Goal: Contribute content: Contribute content

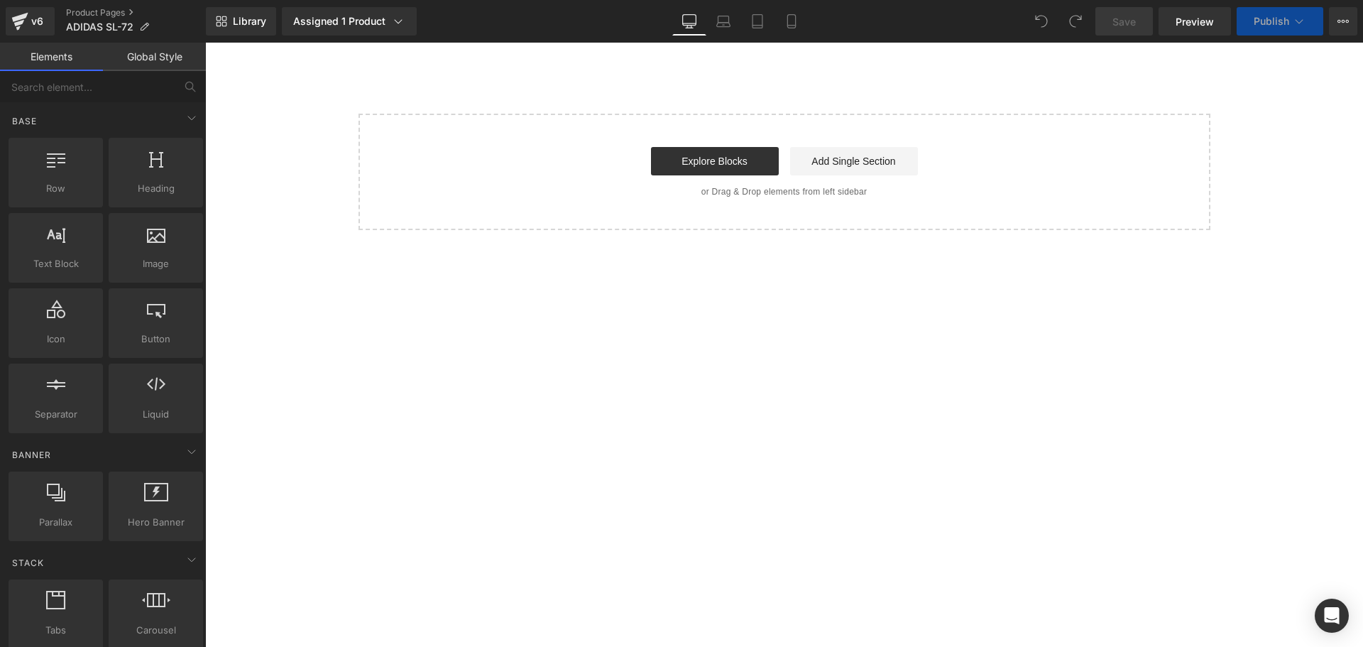
click at [371, 39] on div "Library Assigned 1 Product Product Preview ZAPATILLAS URBANAS ADI SL-72 Manage …" at bounding box center [785, 21] width 1158 height 43
click at [367, 25] on div "Assigned 1 Product" at bounding box center [349, 21] width 112 height 14
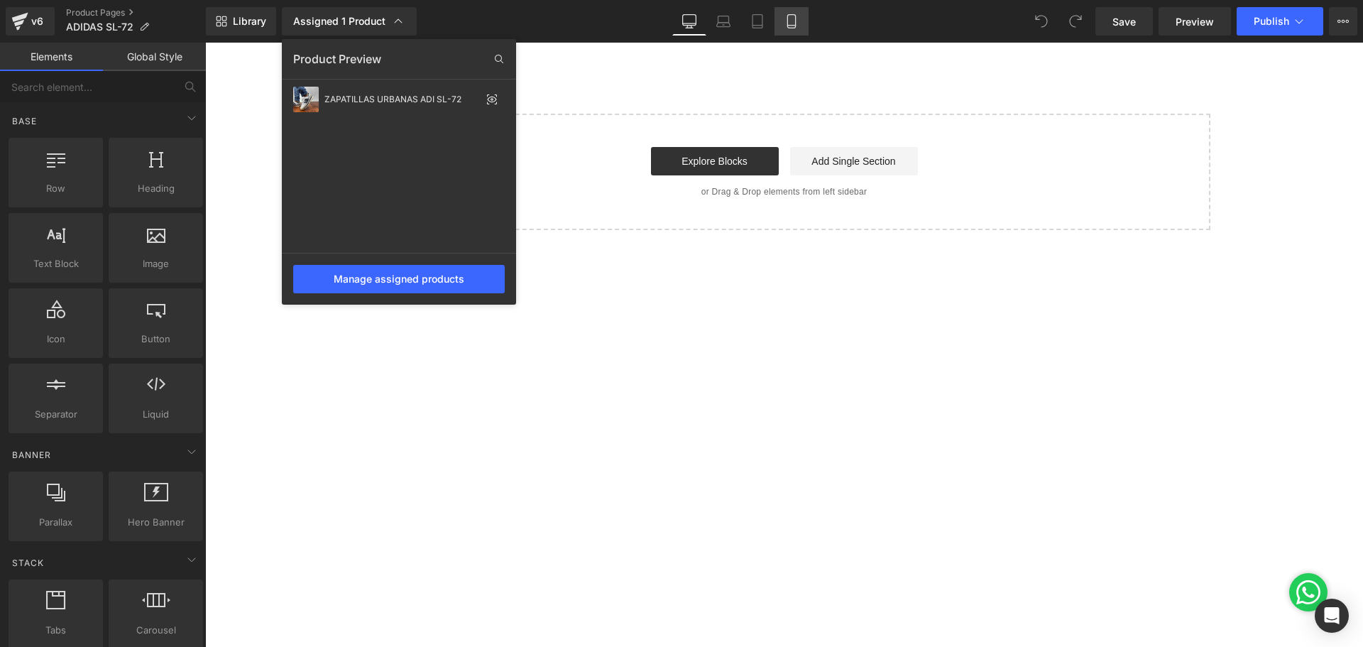
click at [792, 23] on icon at bounding box center [792, 21] width 14 height 14
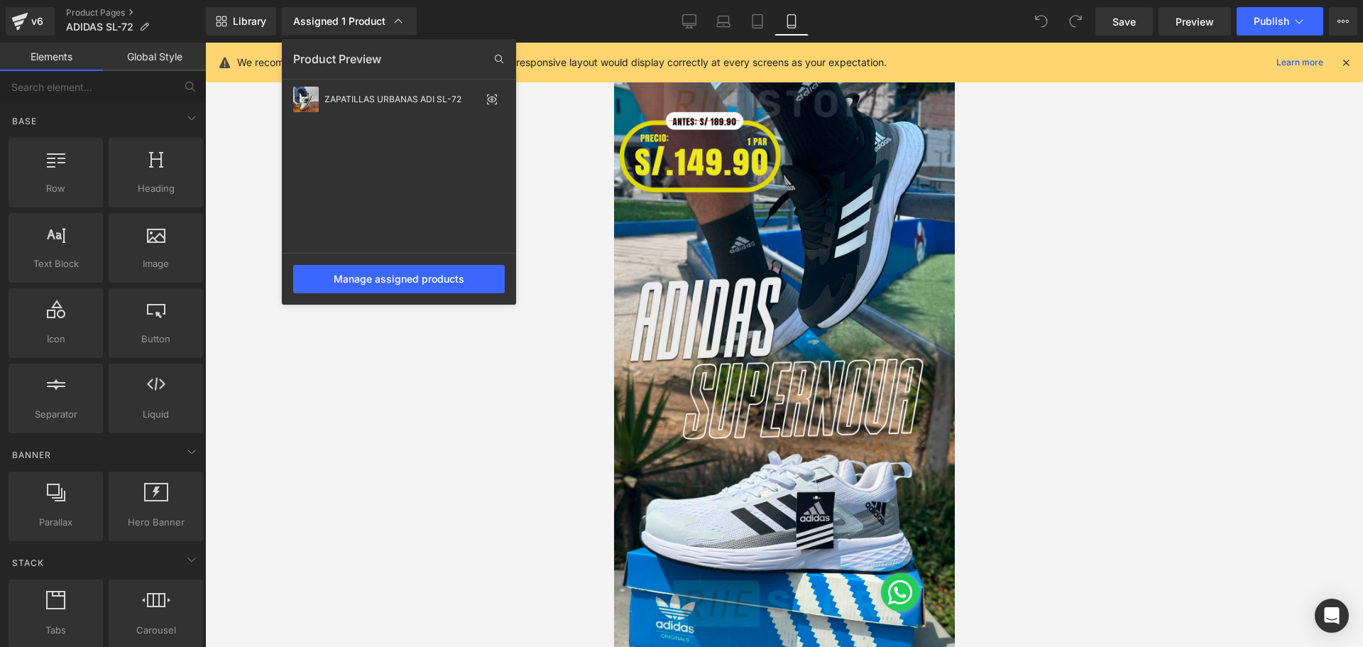
click at [695, 198] on div at bounding box center [784, 345] width 1158 height 604
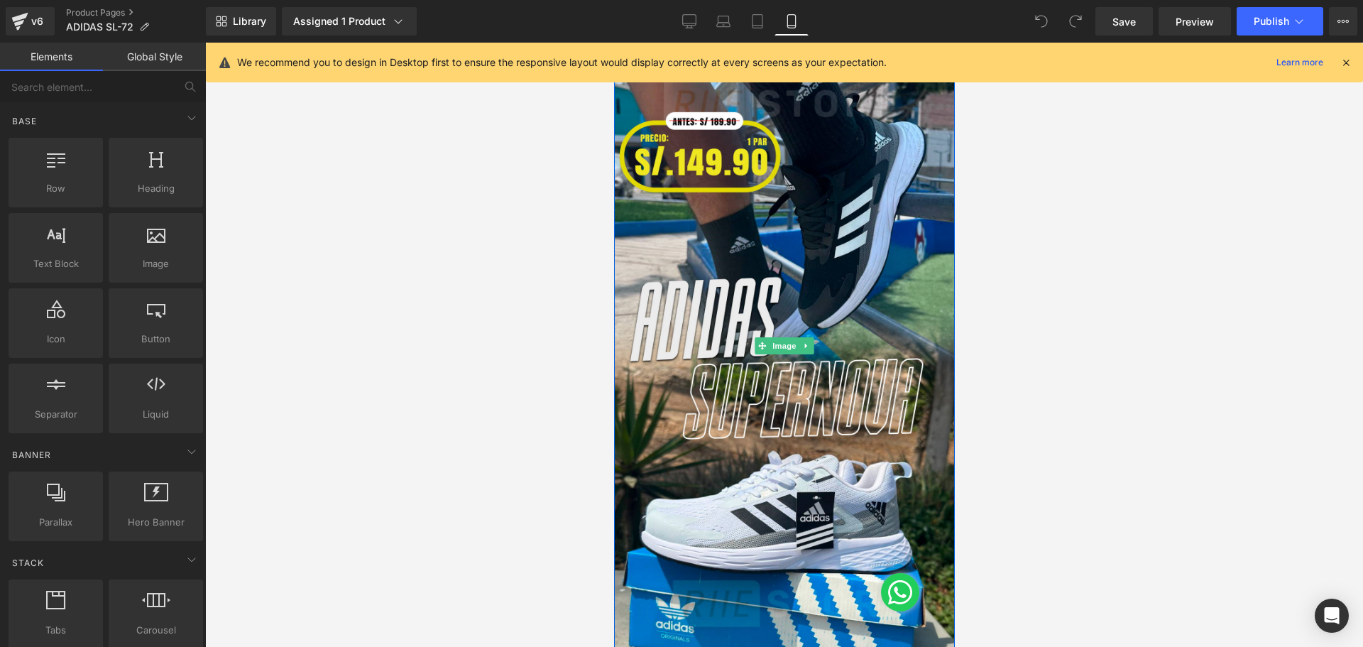
click at [694, 198] on img at bounding box center [784, 346] width 341 height 606
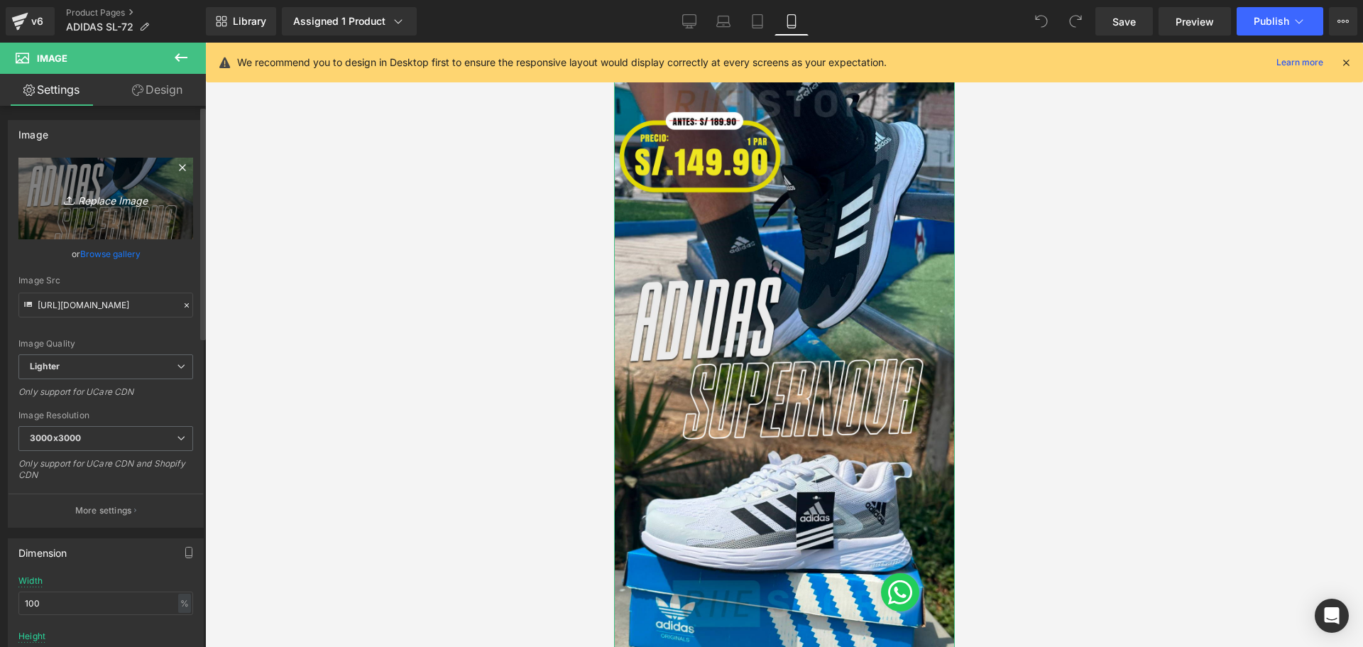
click at [119, 197] on icon "Replace Image" at bounding box center [106, 199] width 114 height 18
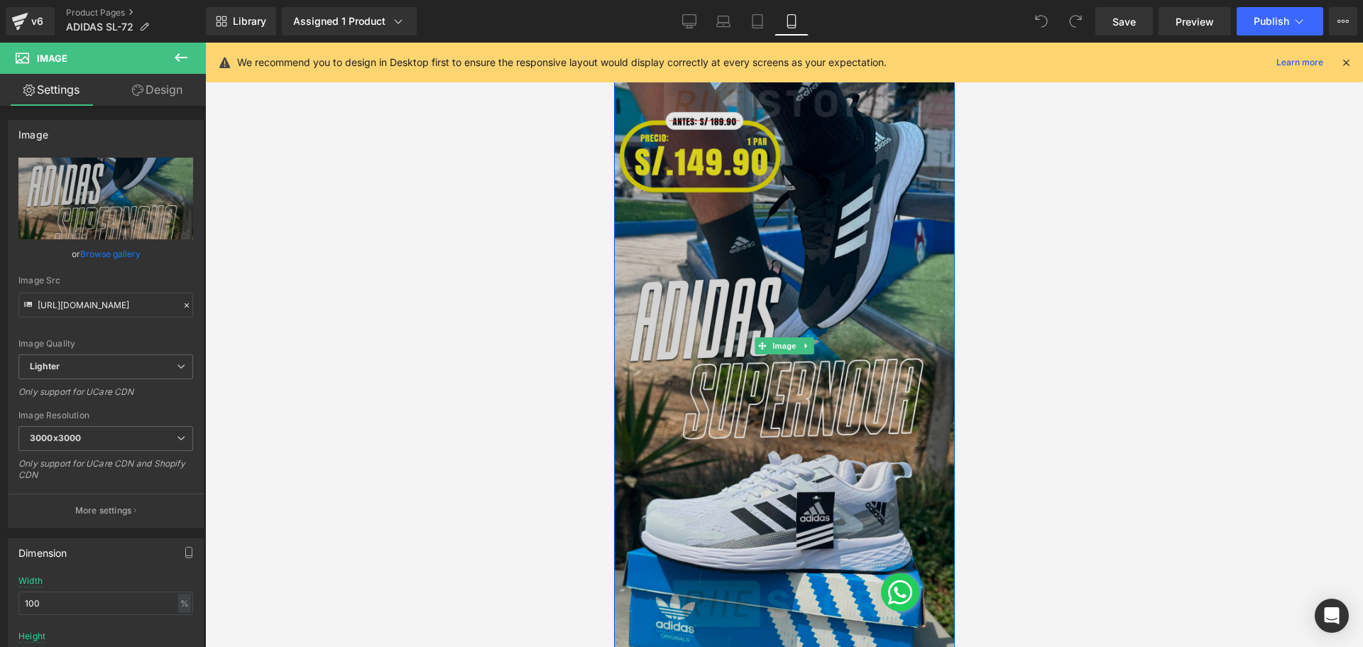
click at [769, 383] on img at bounding box center [784, 346] width 341 height 606
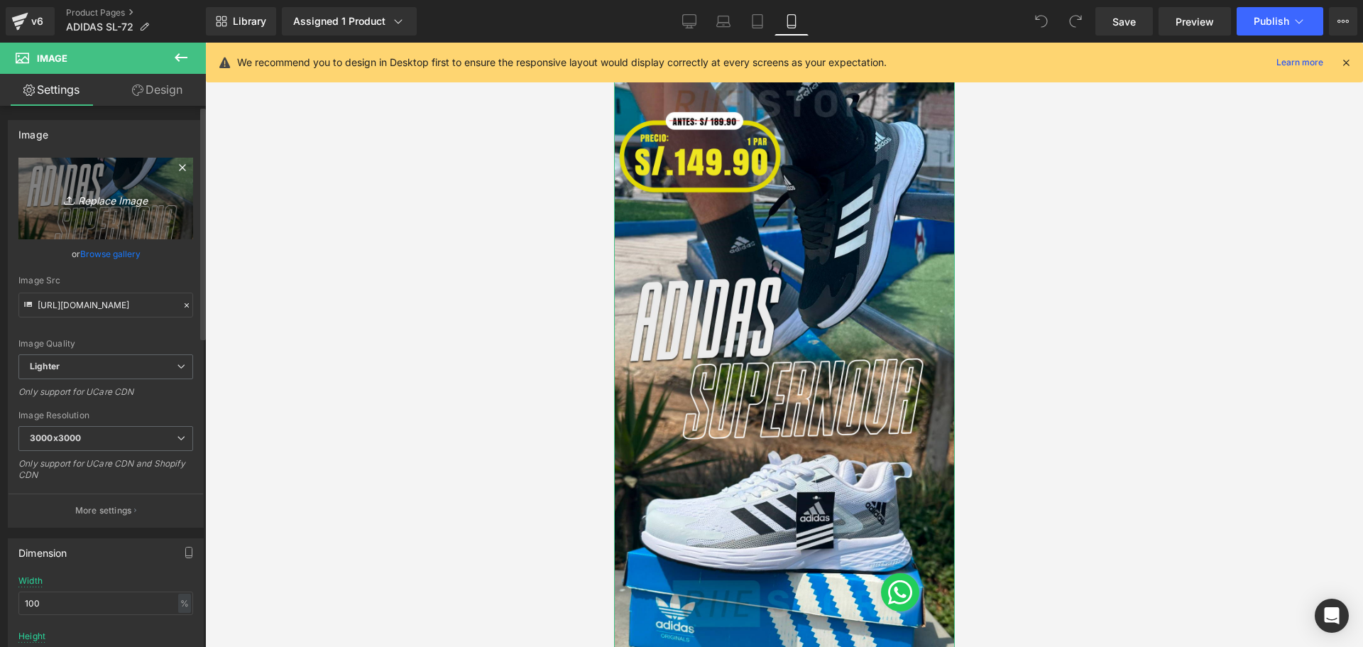
click at [118, 192] on icon "Replace Image" at bounding box center [106, 199] width 114 height 18
type input "C:\fakepath\Mesa de trabajo 1 (5).jpg"
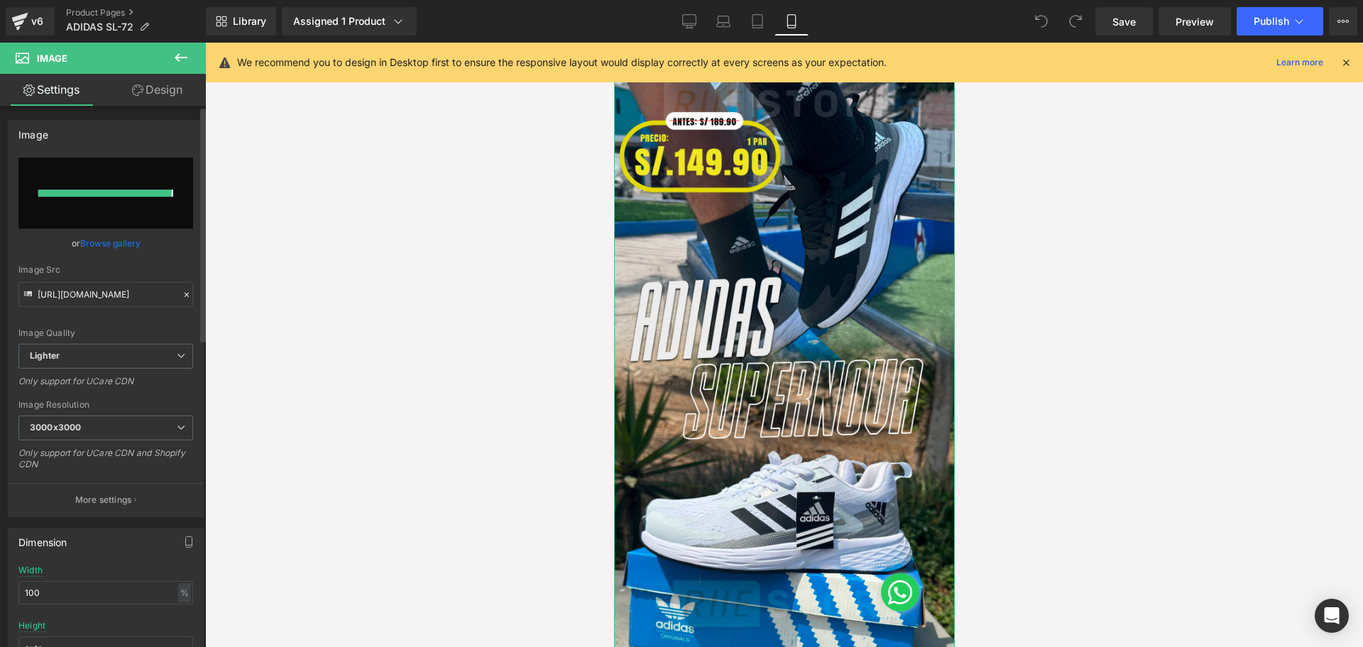
type input "https://ucarecdn.com/c1600a53-0a36-4bd8-8148-741e9ef5fc92/-/format/auto/-/previ…"
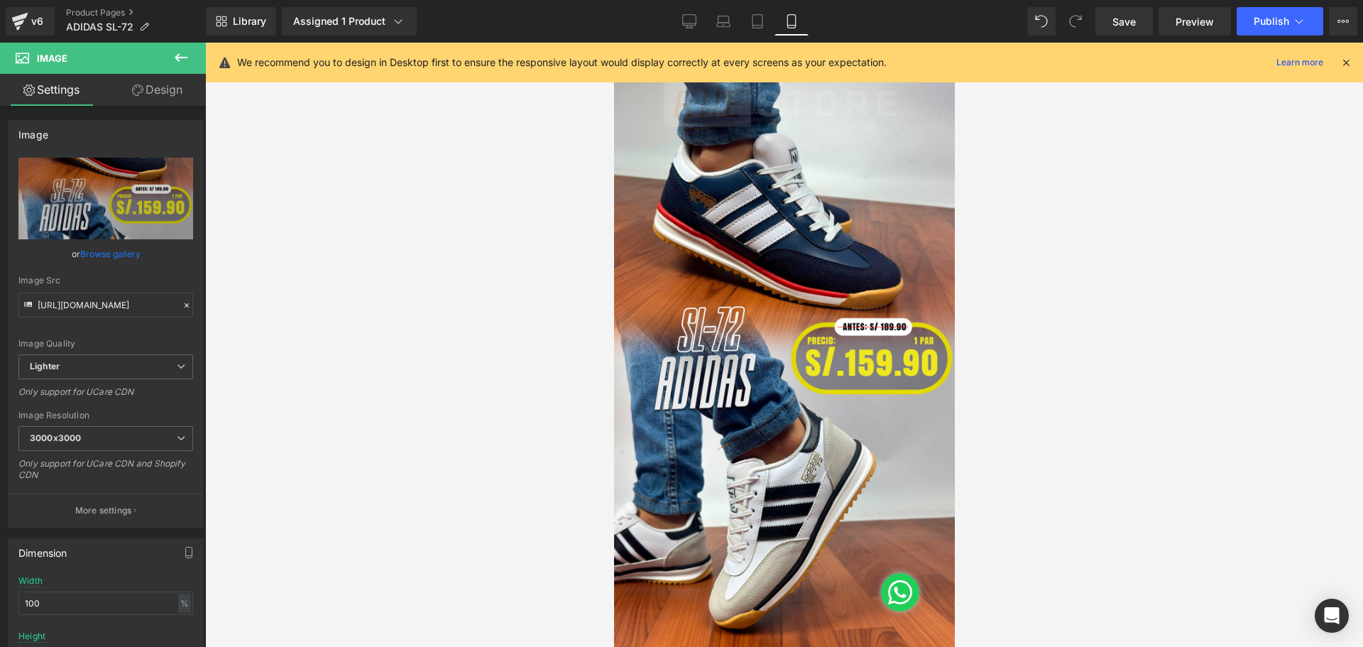
click at [1354, 55] on div "We recommend you to design in Desktop first to ensure the responsive layout wou…" at bounding box center [785, 63] width 1158 height 40
click at [1350, 63] on icon at bounding box center [1346, 62] width 13 height 13
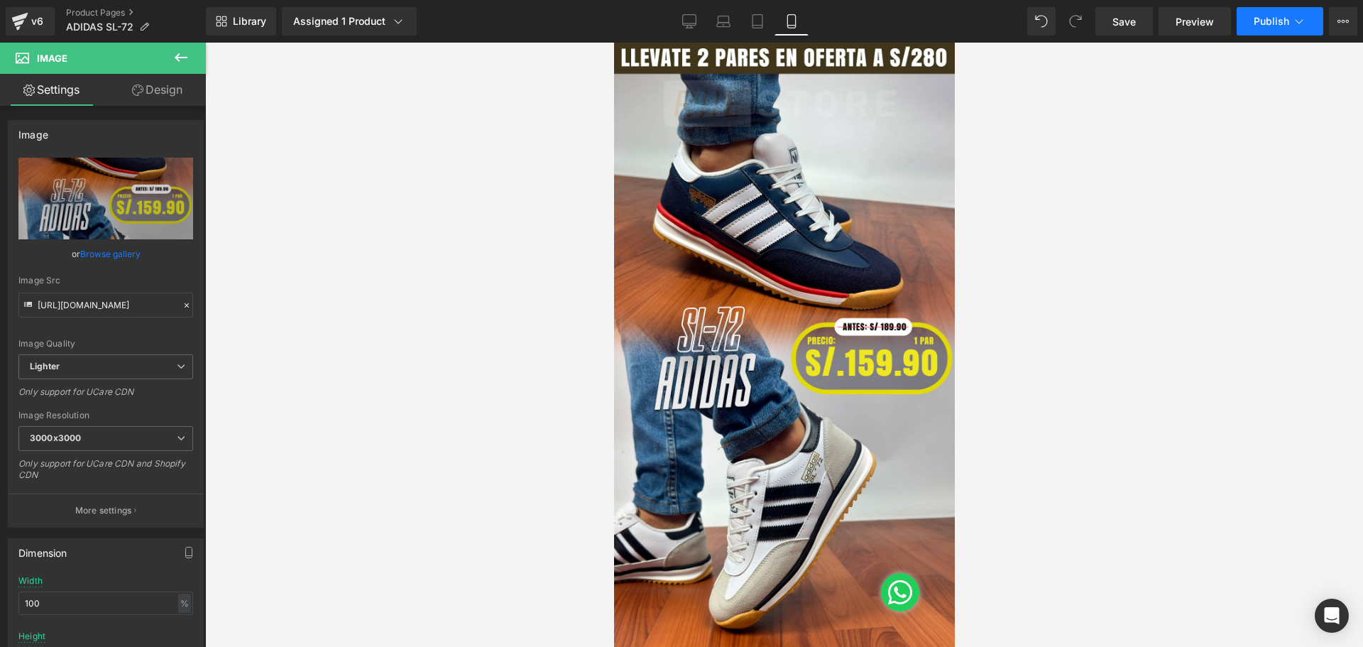
click at [1275, 28] on button "Publish" at bounding box center [1280, 21] width 87 height 28
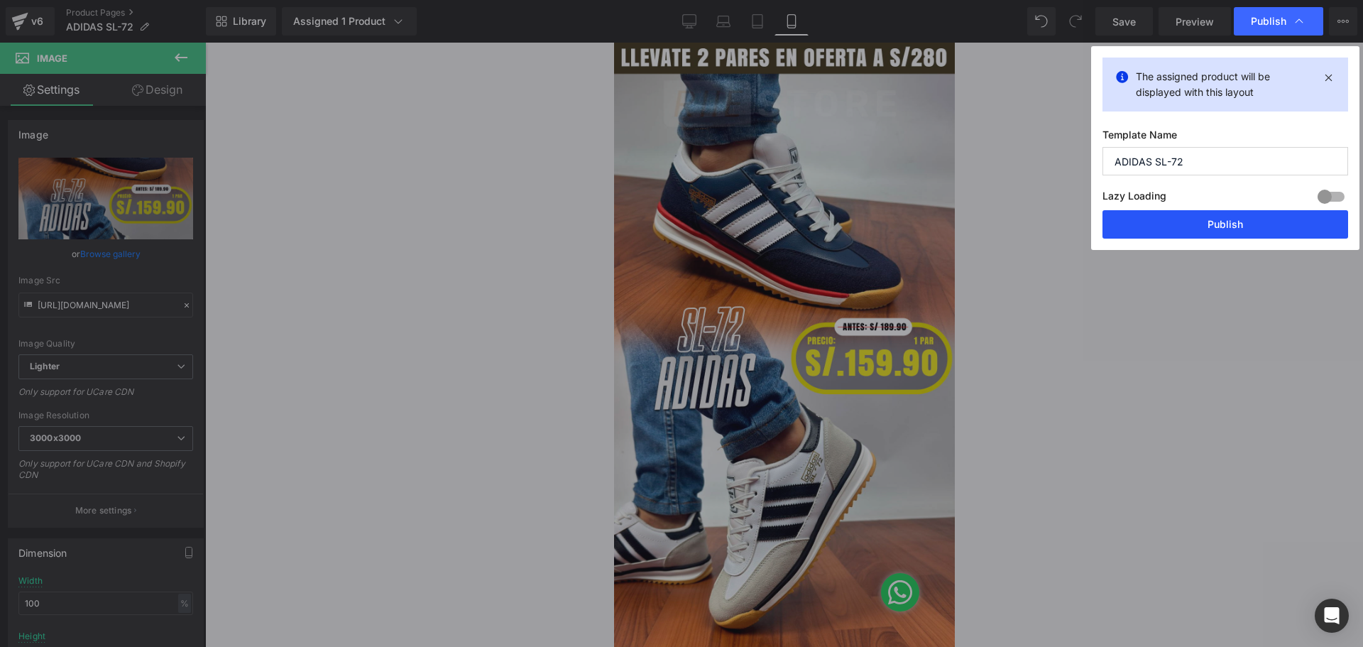
click at [1205, 227] on button "Publish" at bounding box center [1226, 224] width 246 height 28
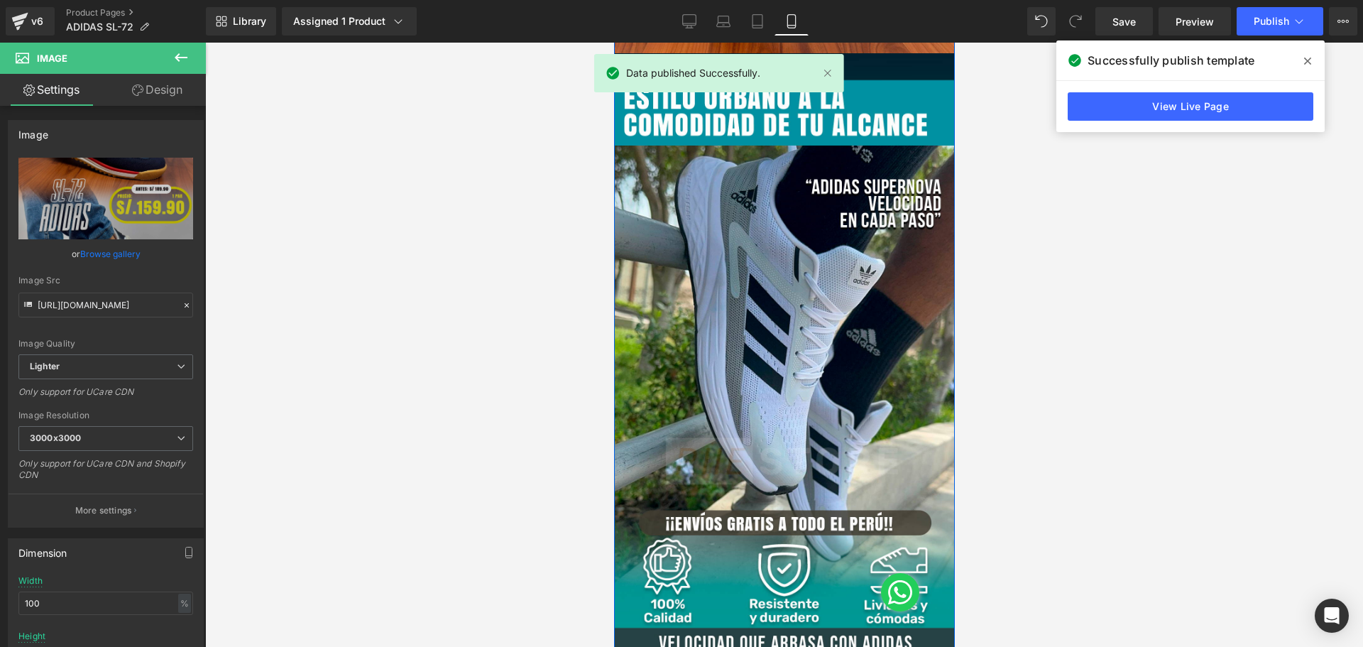
scroll to position [598, 0]
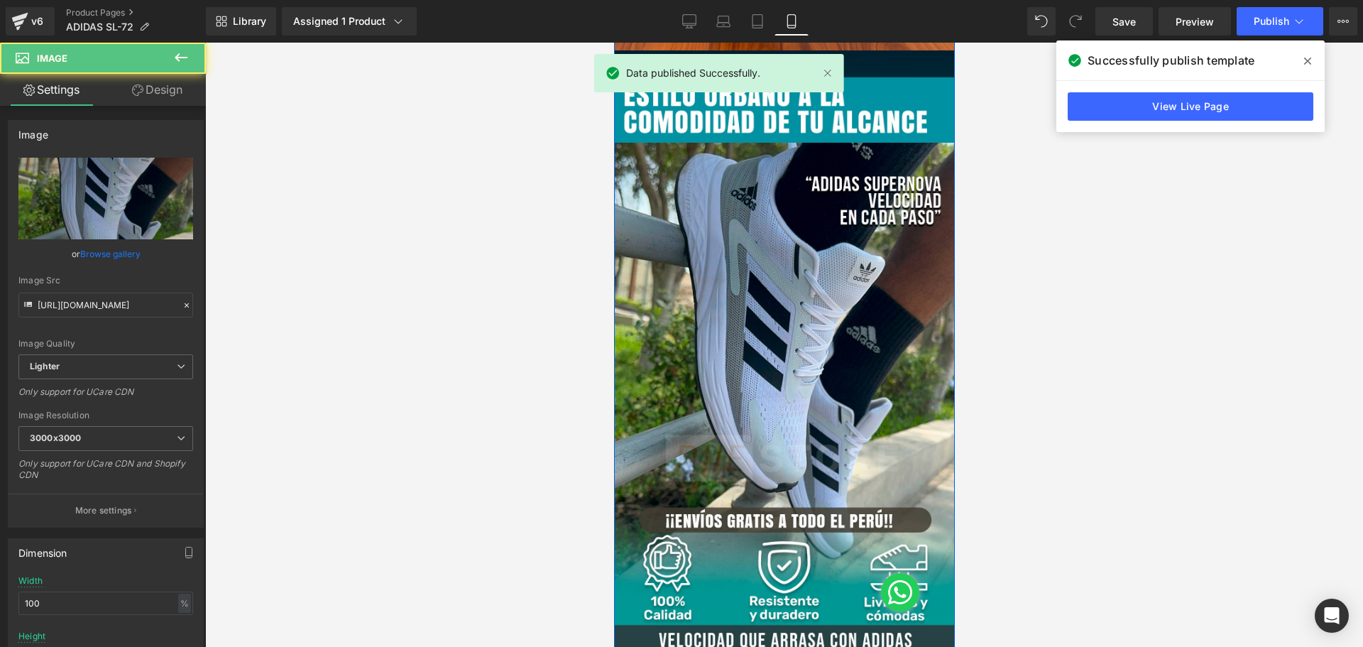
click at [773, 368] on img at bounding box center [784, 353] width 341 height 606
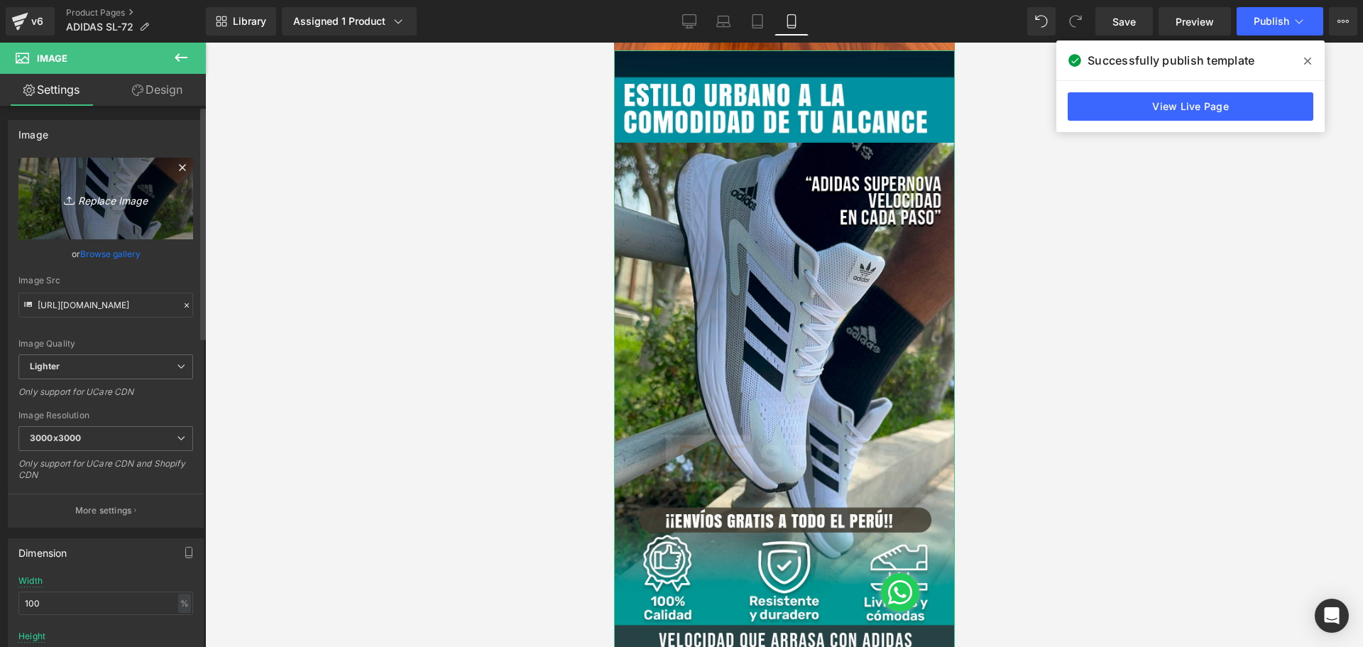
click at [118, 197] on icon "Replace Image" at bounding box center [106, 199] width 114 height 18
type input "C:\fakepath\Mesa de trabajo 3 (5).jpg"
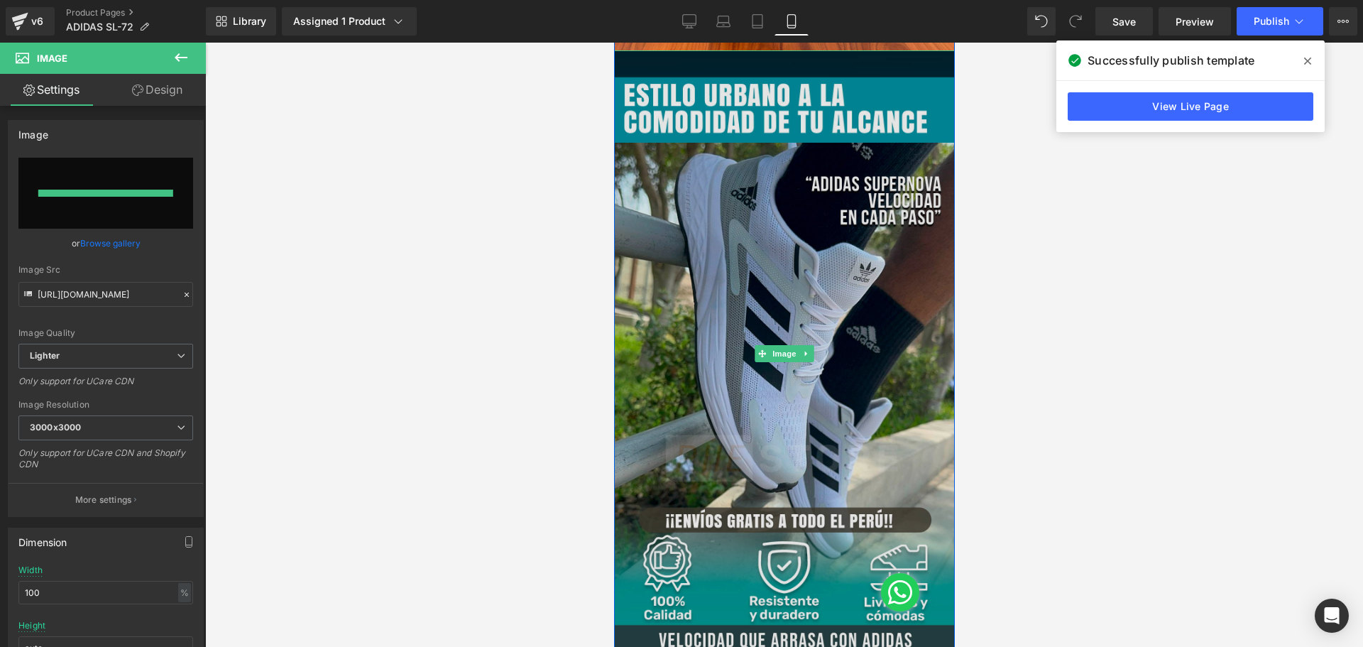
type input "https://ucarecdn.com/d444e5b5-a19c-4e84-967a-9e68850a8e0c/-/format/auto/-/previ…"
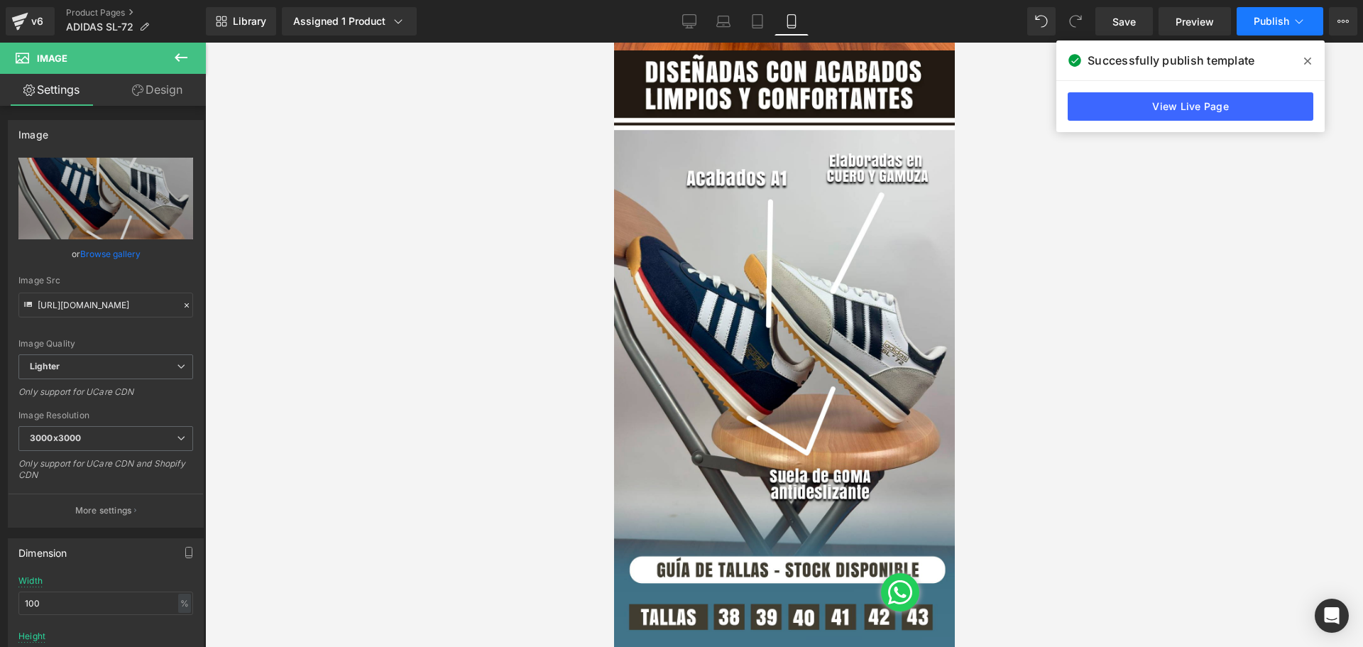
click at [1271, 31] on button "Publish" at bounding box center [1280, 21] width 87 height 28
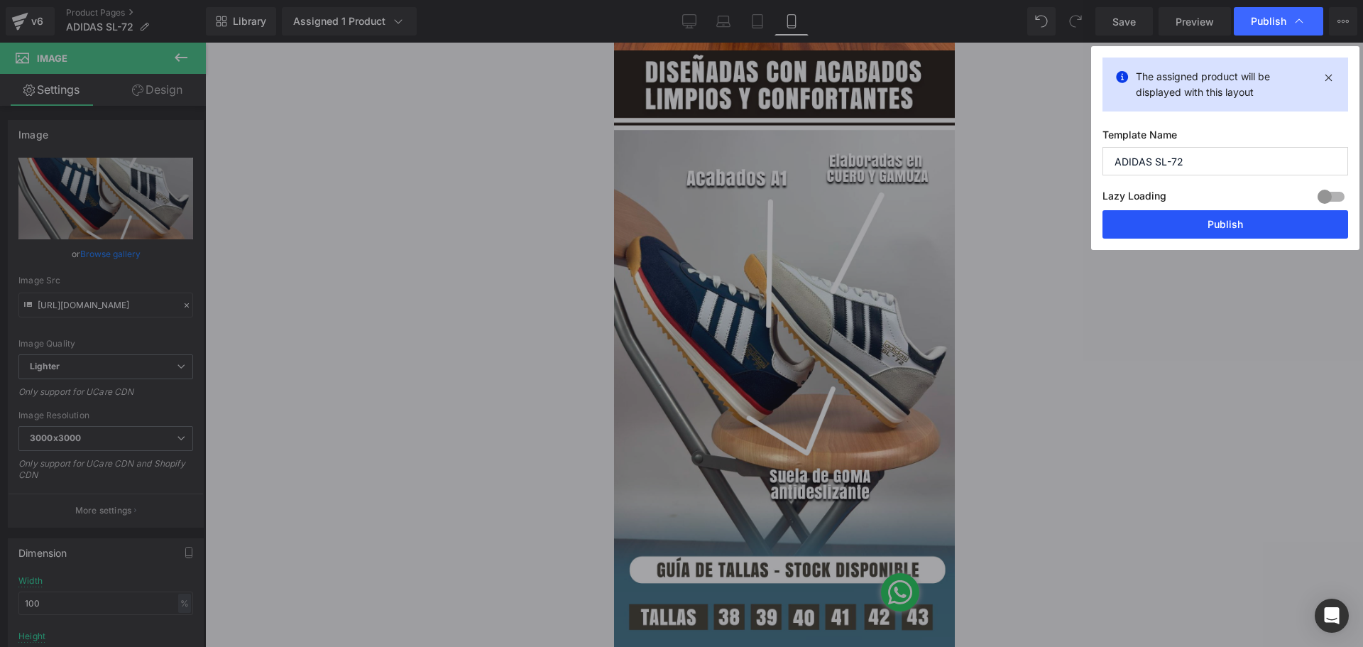
click at [1225, 231] on button "Publish" at bounding box center [1226, 224] width 246 height 28
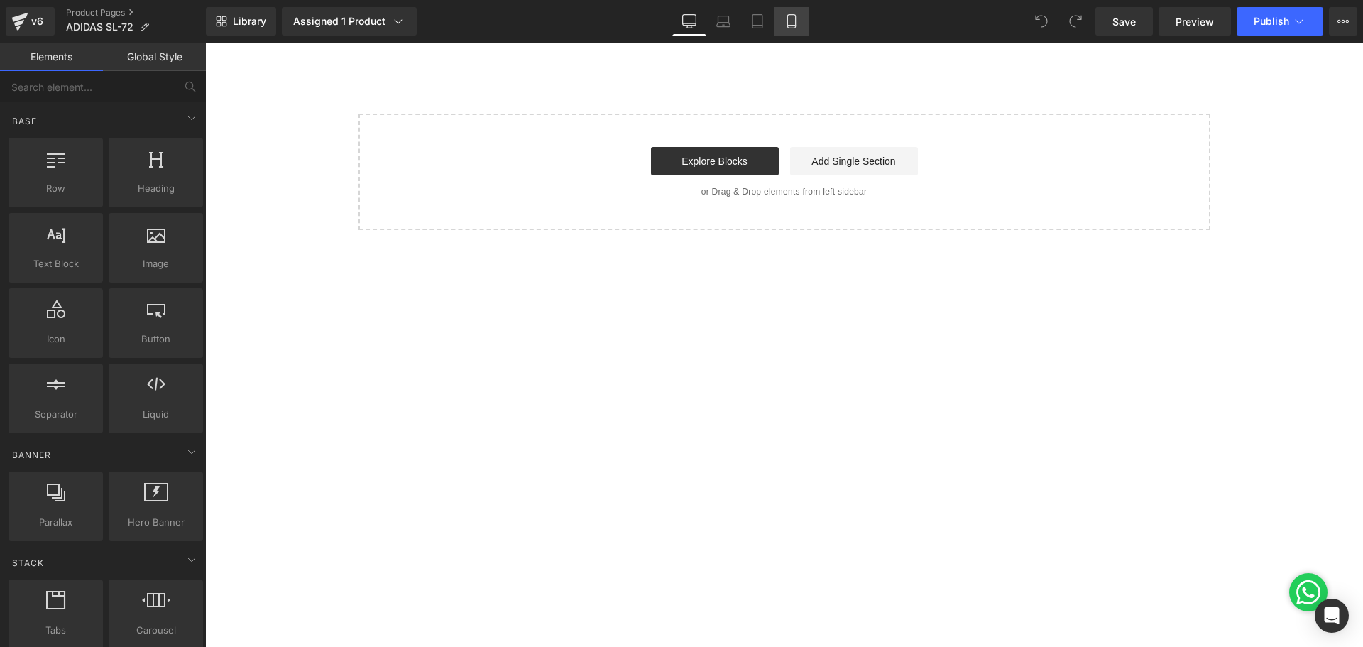
click at [789, 30] on link "Mobile" at bounding box center [792, 21] width 34 height 28
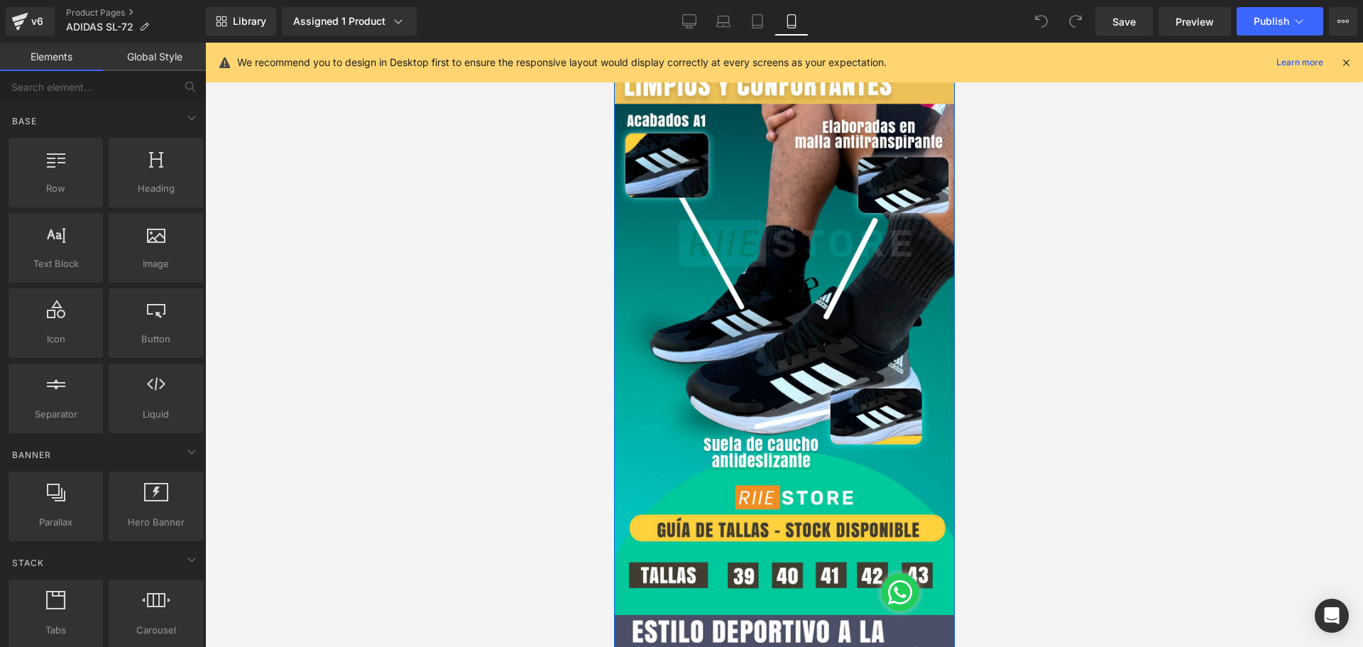
scroll to position [1246, 0]
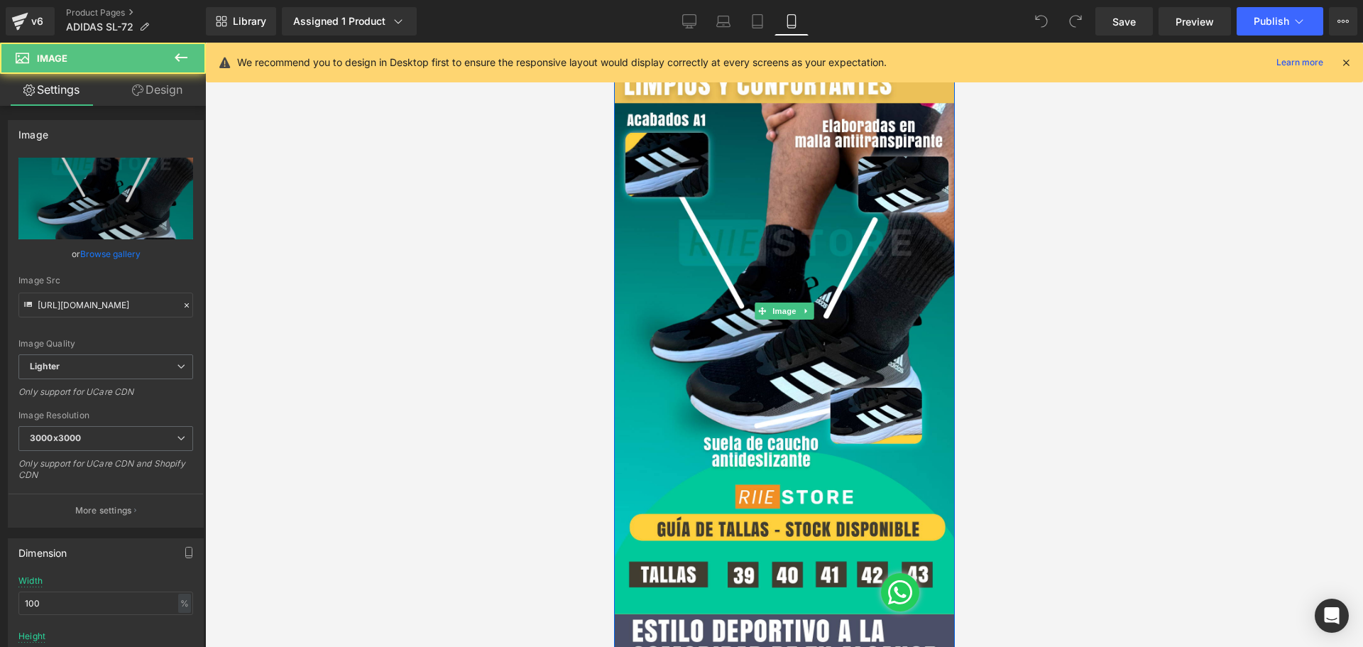
click at [768, 356] on img at bounding box center [784, 312] width 341 height 606
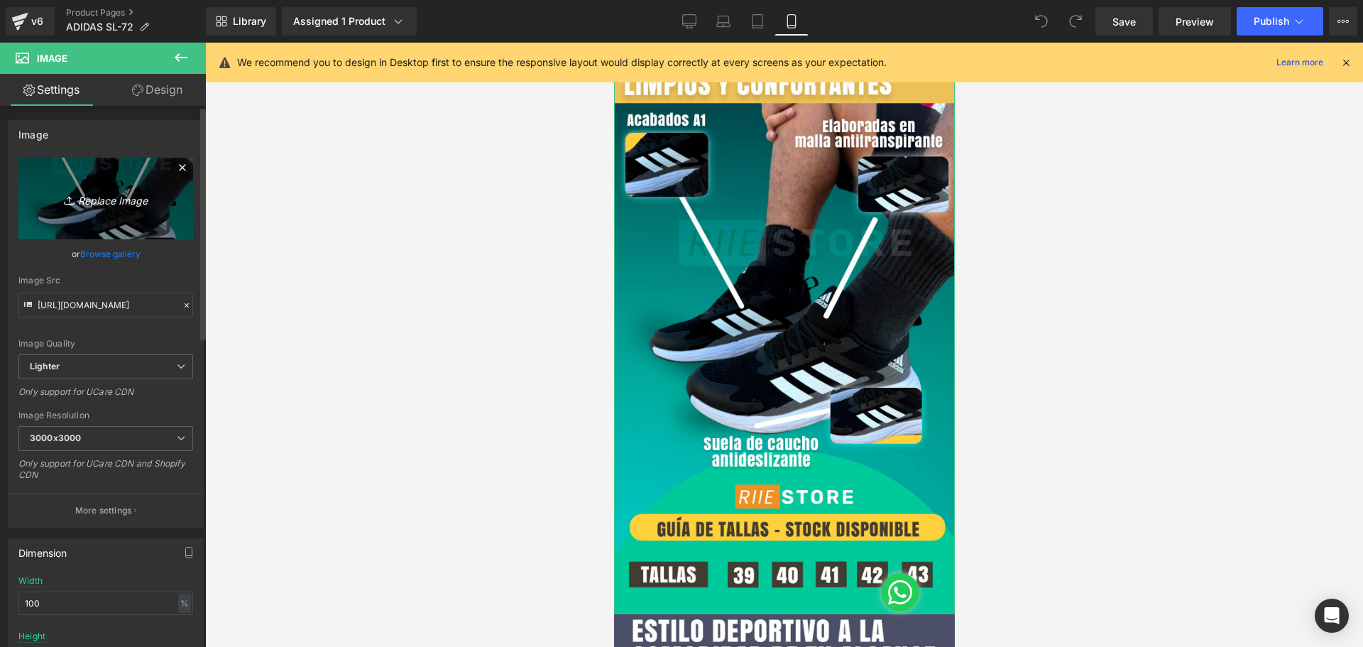
click at [139, 192] on icon "Replace Image" at bounding box center [106, 199] width 114 height 18
type input "C:\fakepath\Mesa de trabajo 2 (5).jpg"
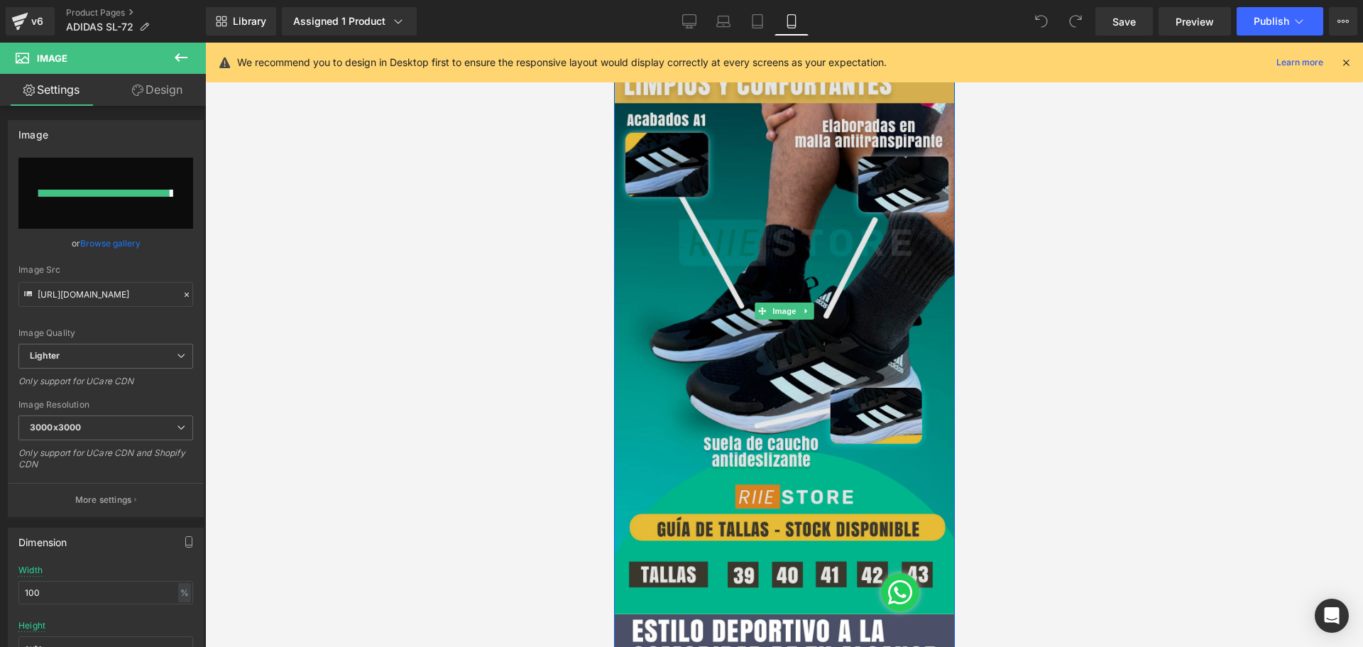
type input "[URL][DOMAIN_NAME]"
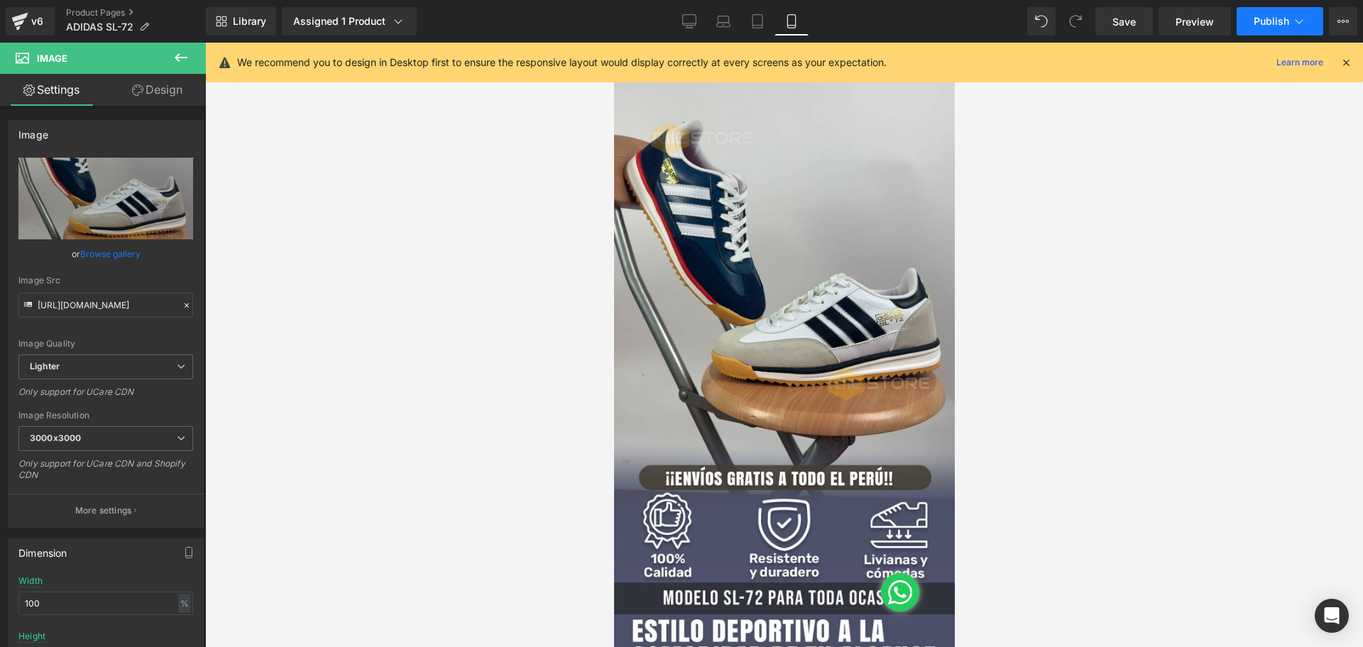
click at [1297, 23] on icon at bounding box center [1299, 21] width 14 height 14
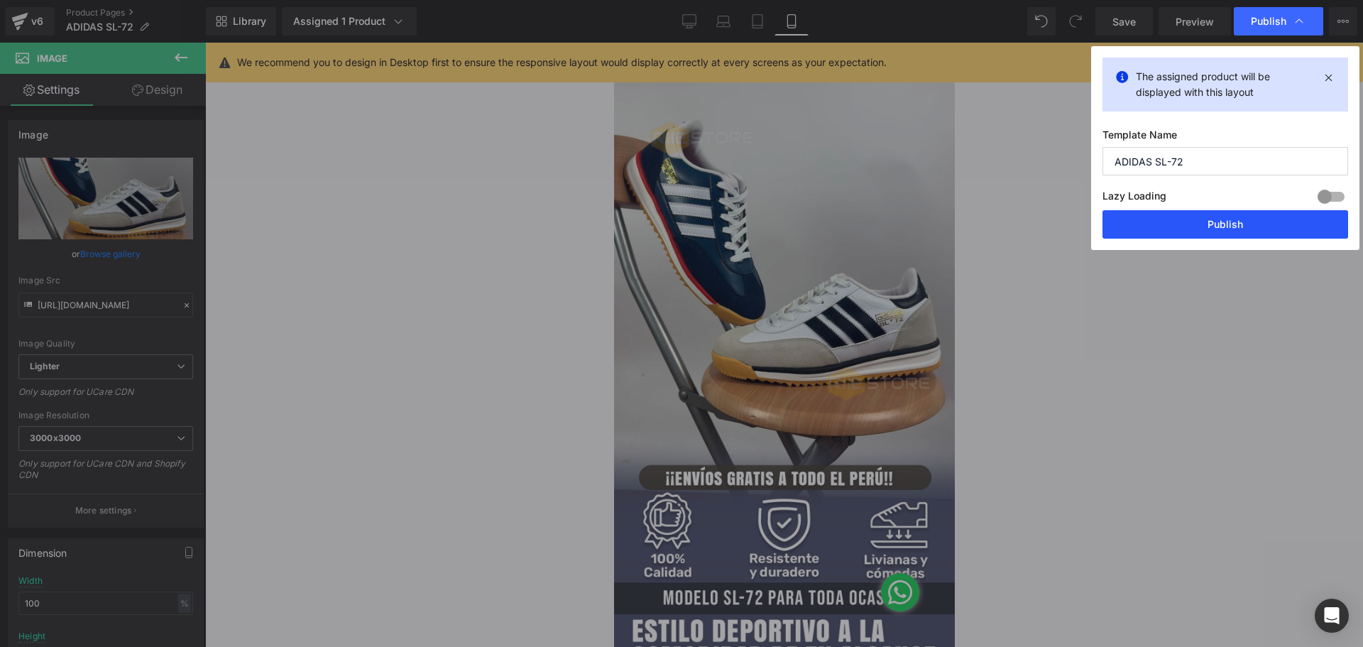
click at [1270, 225] on button "Publish" at bounding box center [1226, 224] width 246 height 28
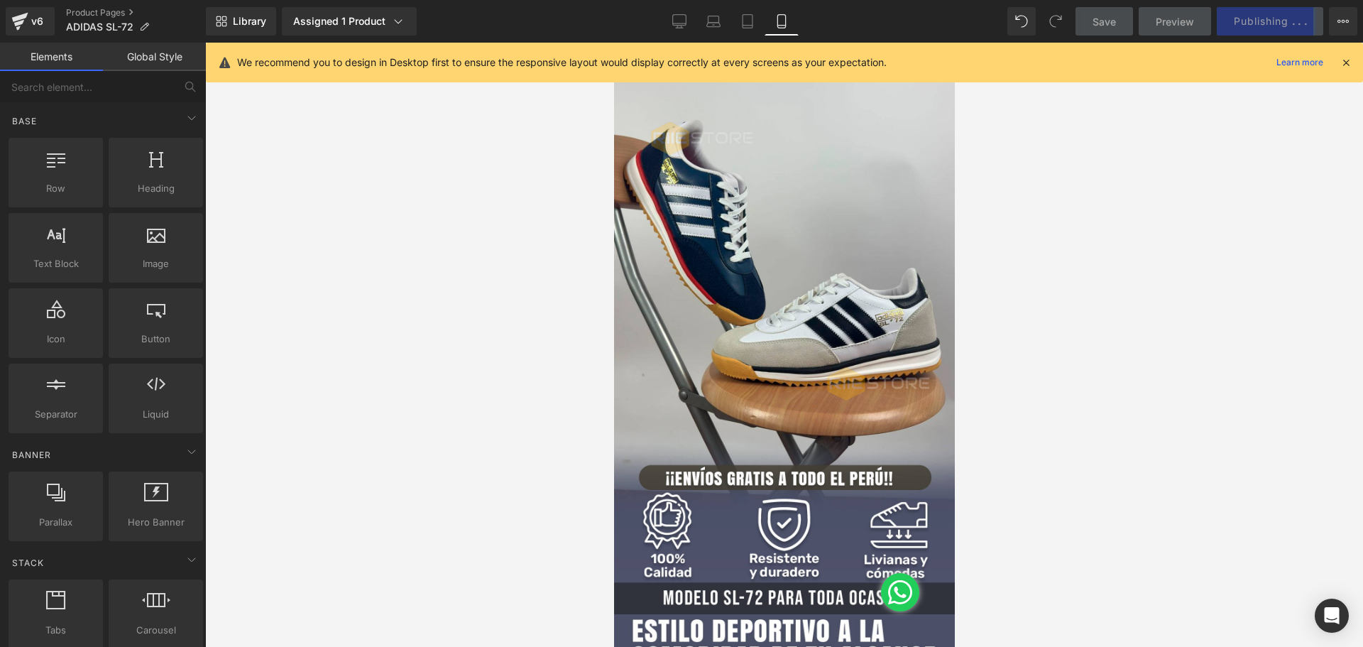
click at [1270, 225] on div at bounding box center [784, 345] width 1158 height 604
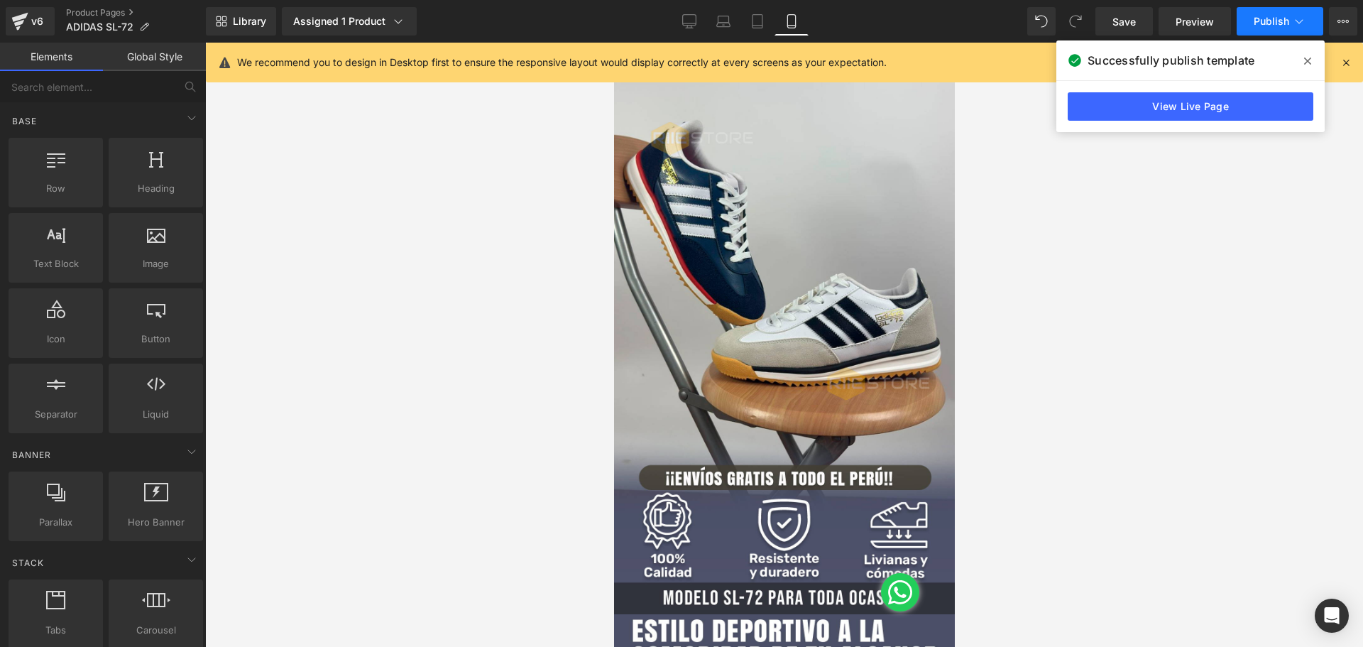
click at [1256, 30] on button "Publish" at bounding box center [1280, 21] width 87 height 28
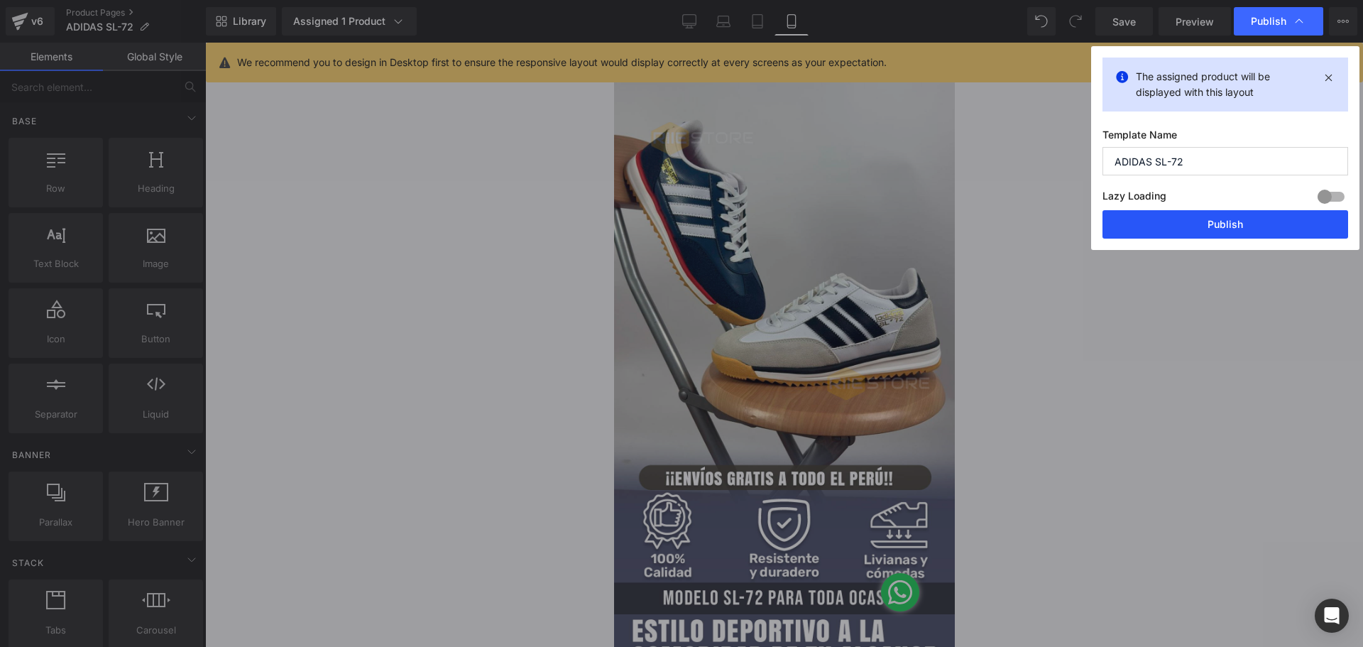
click at [1221, 220] on button "Publish" at bounding box center [1226, 224] width 246 height 28
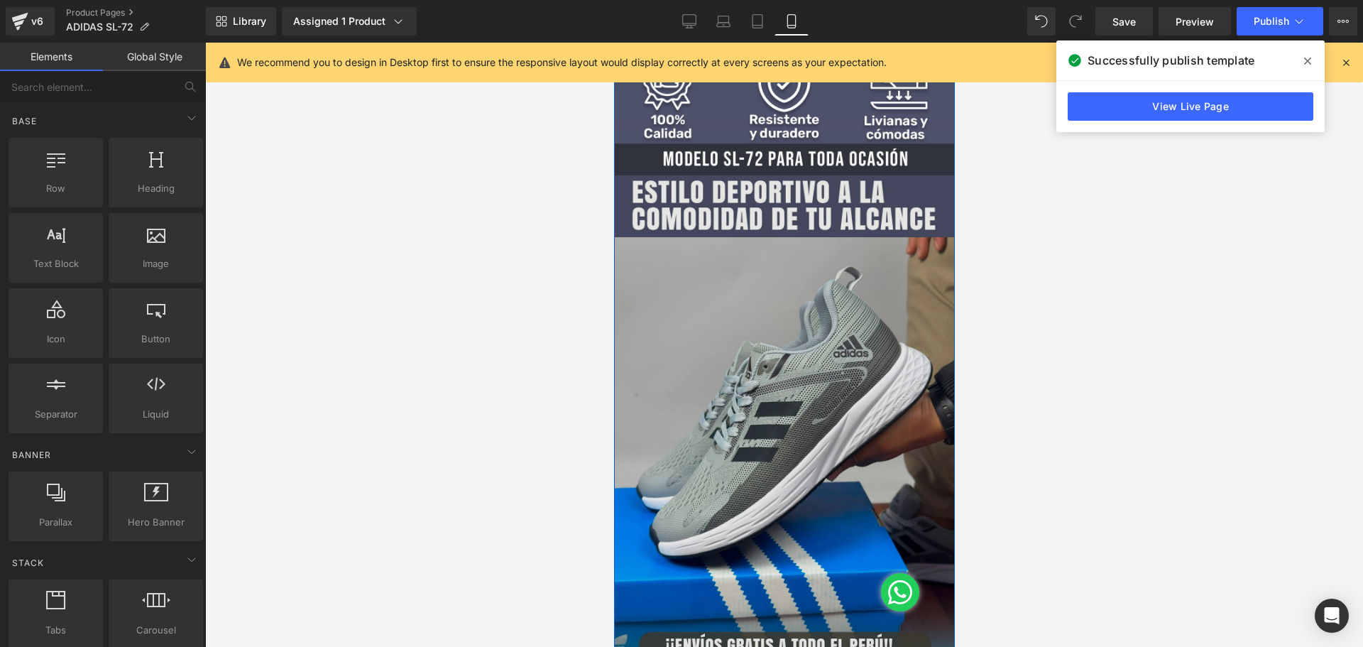
scroll to position [1686, 0]
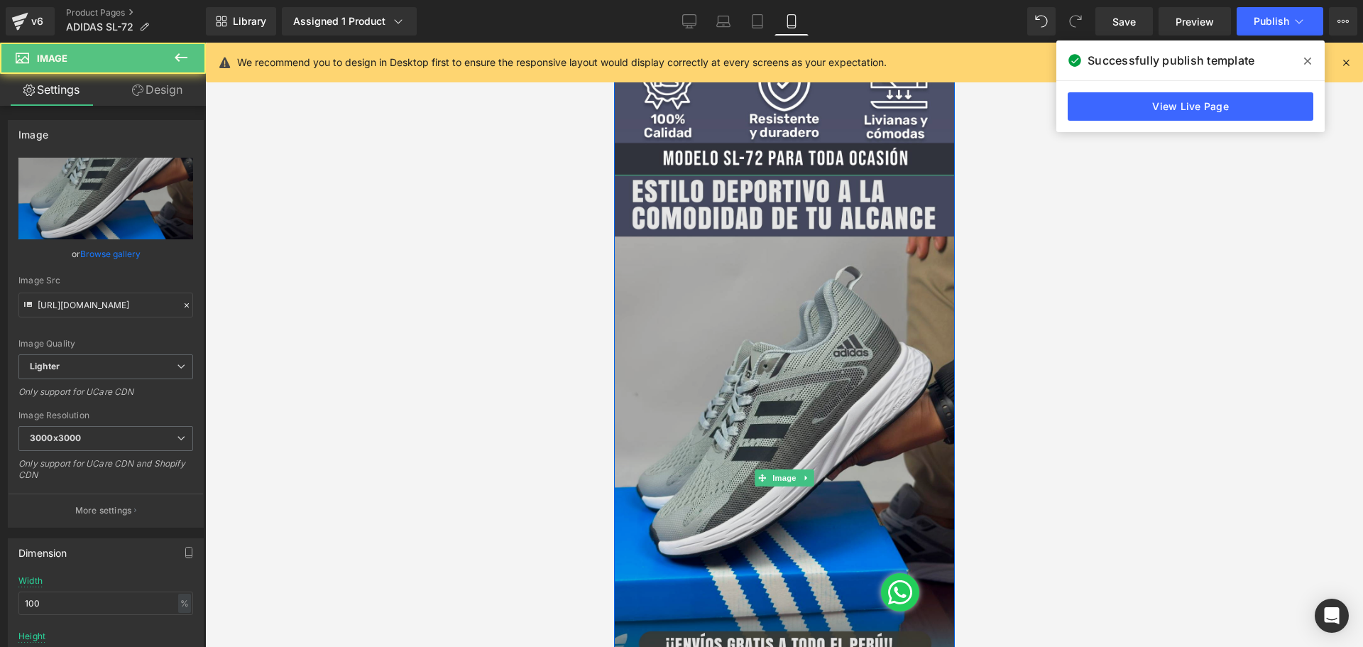
click at [858, 368] on img at bounding box center [784, 478] width 341 height 606
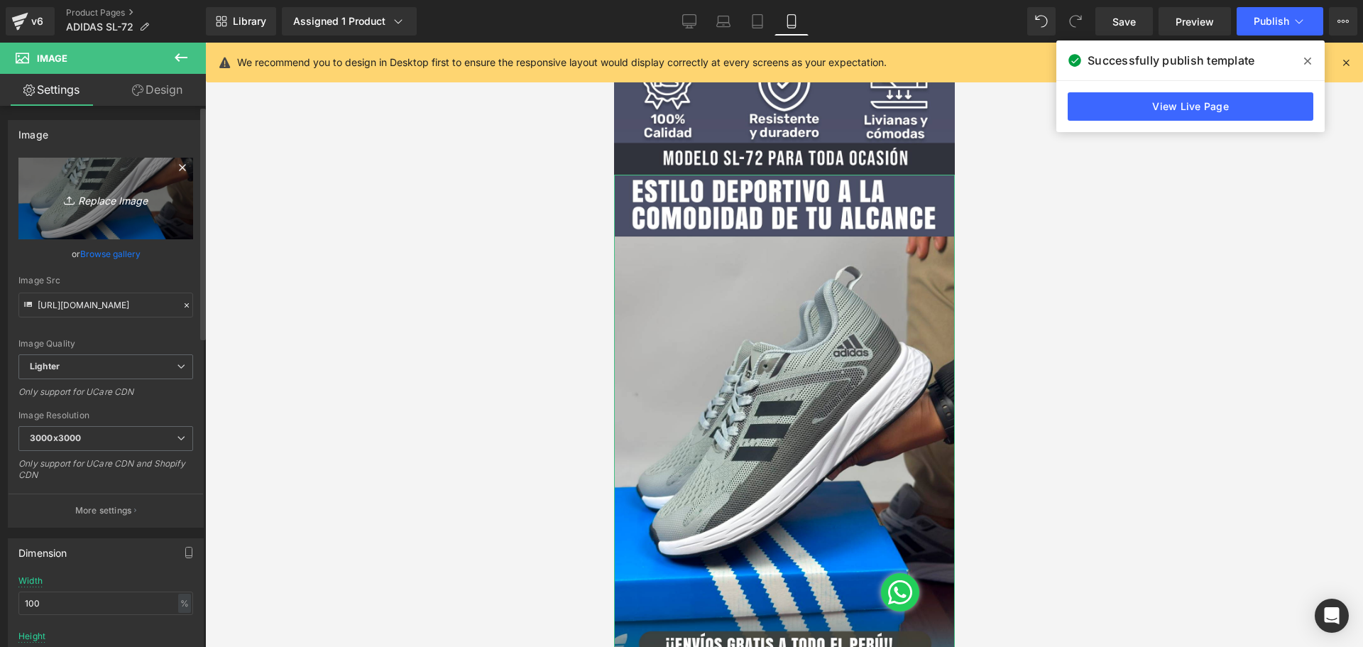
click at [107, 200] on icon "Replace Image" at bounding box center [106, 199] width 114 height 18
type input "C:\fakepath\Mesa de trabajo 6 (6).jpg"
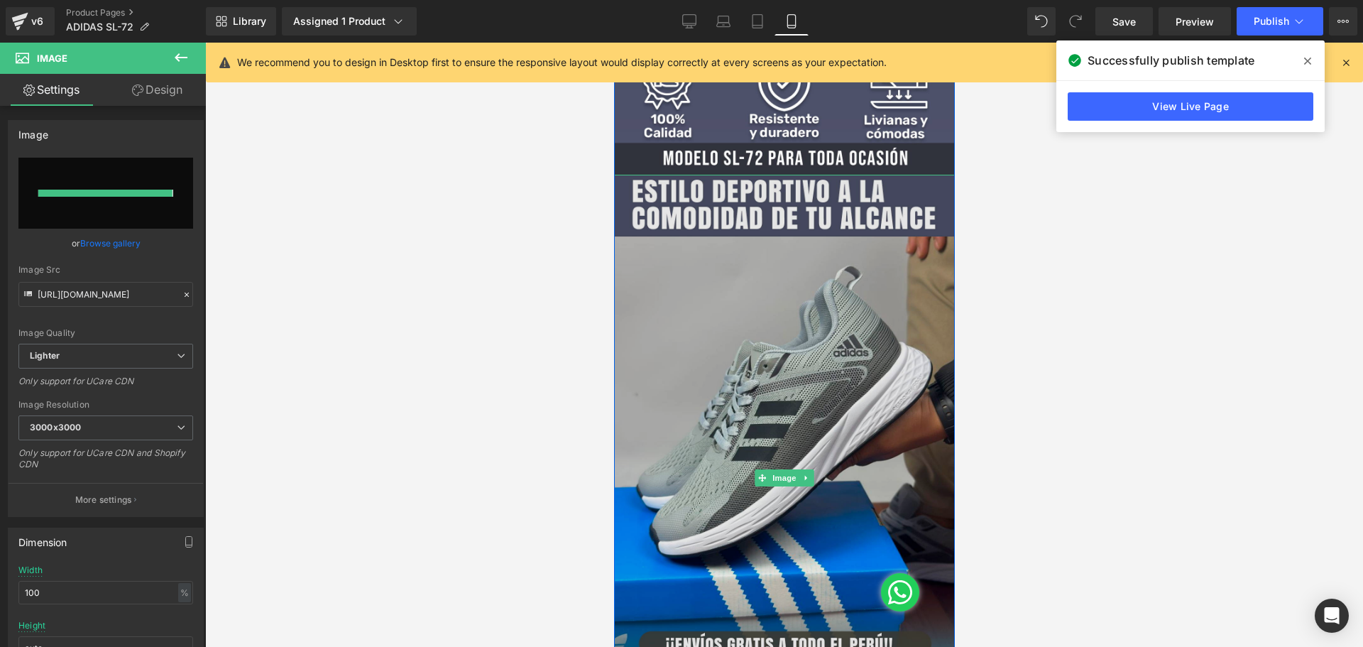
type input "[URL][DOMAIN_NAME]"
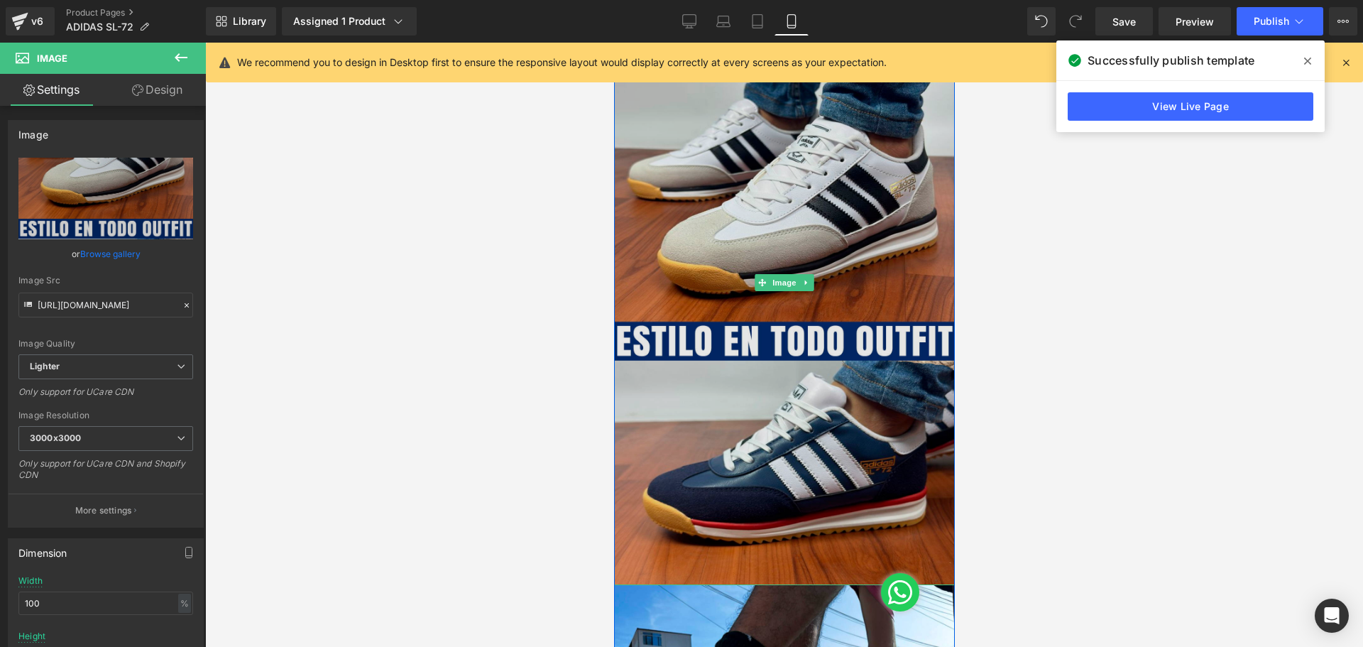
scroll to position [1935, 0]
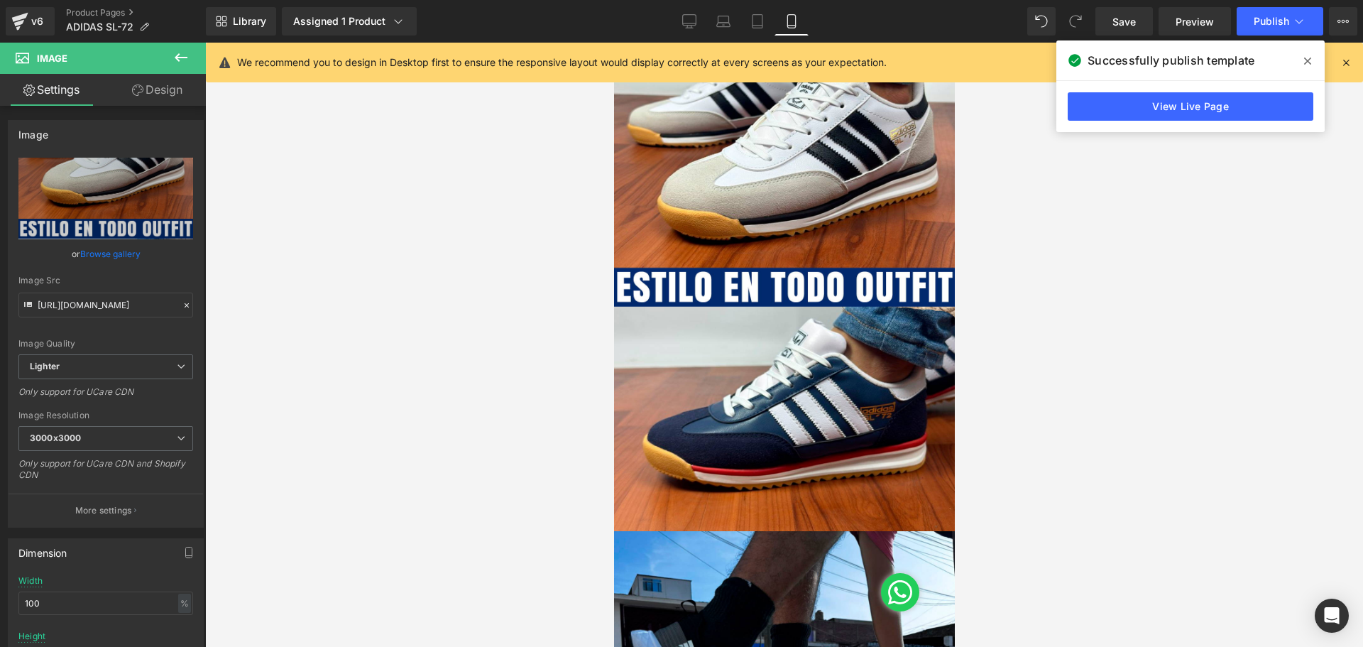
click at [1256, 36] on div "Library Assigned 1 Product Product Preview ZAPATILLAS URBANAS ADI SL-72 Manage …" at bounding box center [785, 21] width 1158 height 43
click at [1256, 28] on button "Publish" at bounding box center [1280, 21] width 87 height 28
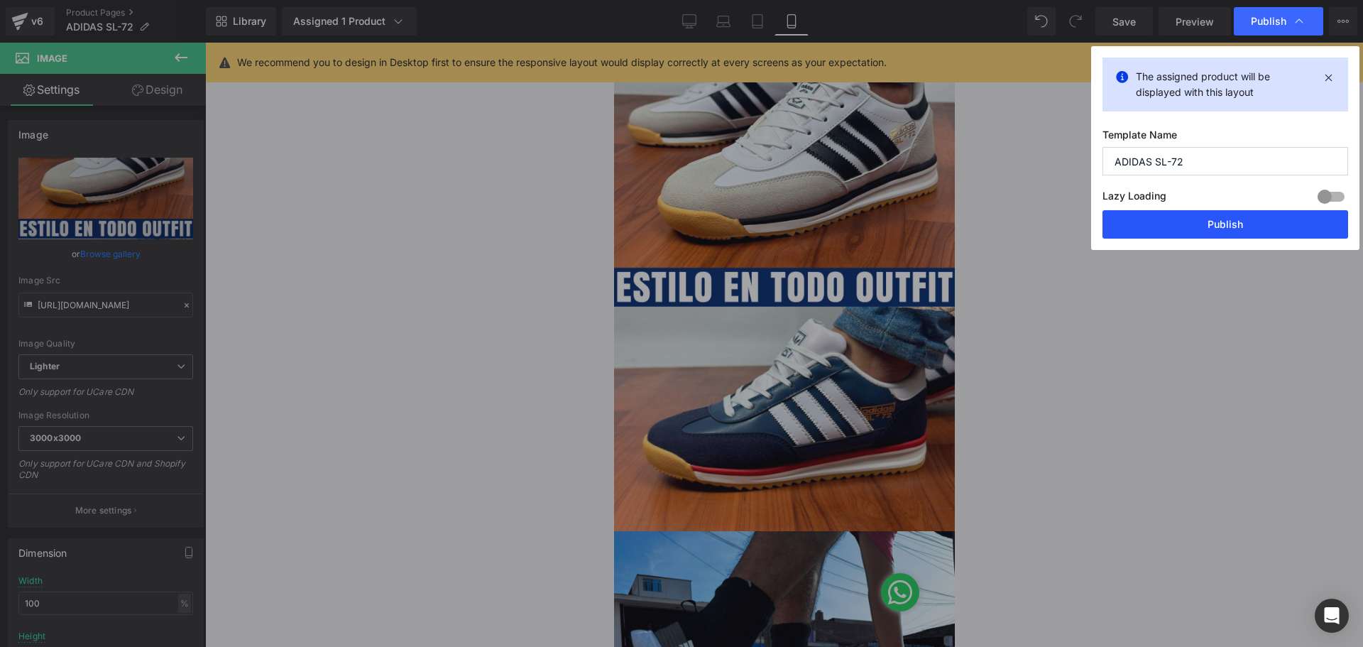
click at [1232, 224] on button "Publish" at bounding box center [1226, 224] width 246 height 28
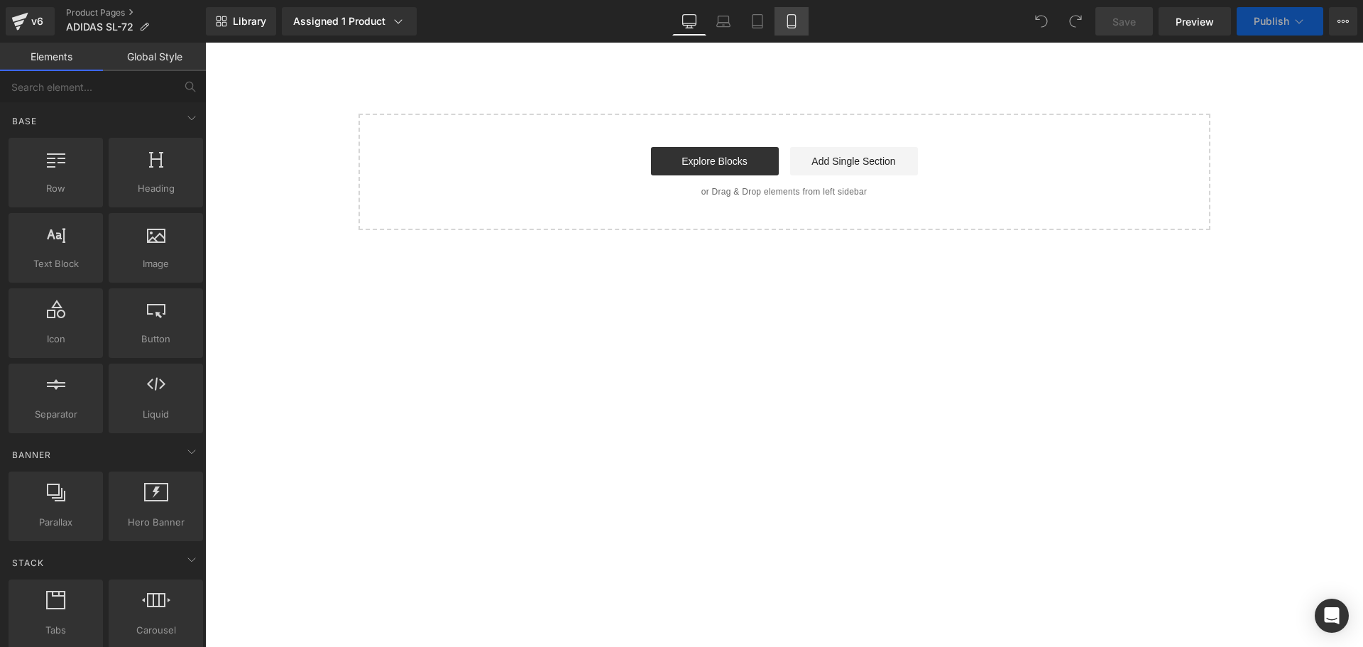
click at [797, 21] on icon at bounding box center [792, 21] width 14 height 14
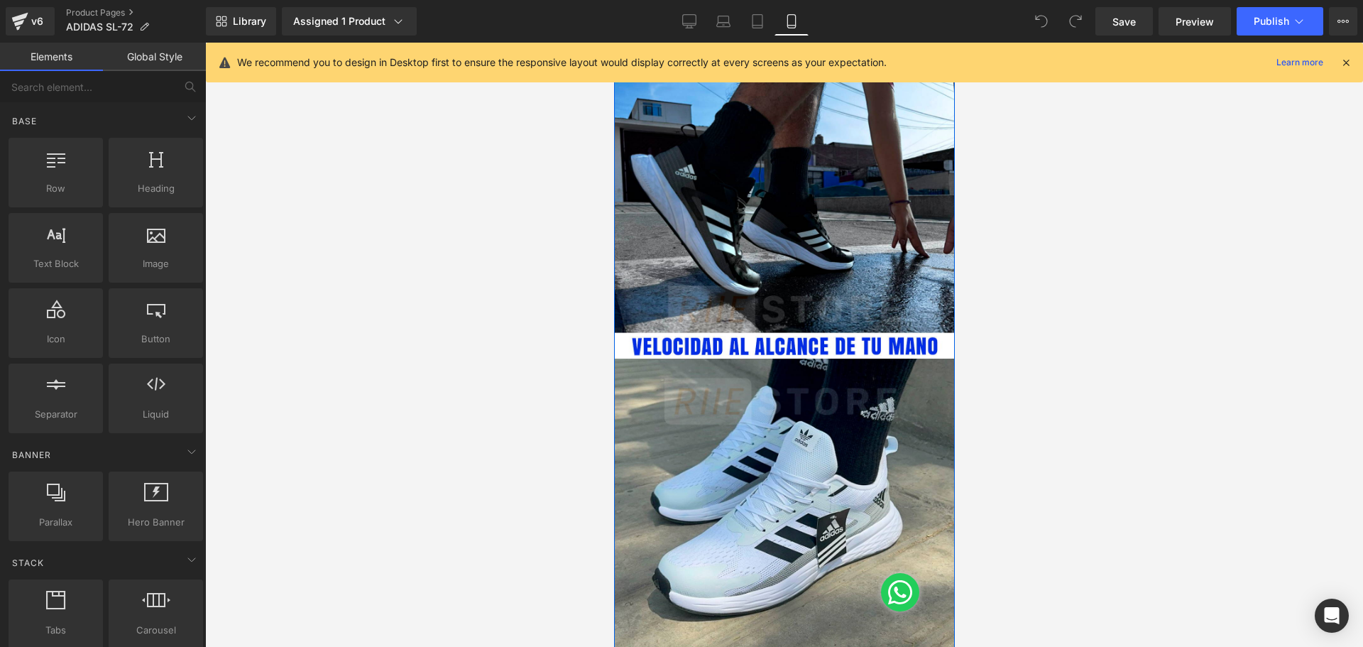
scroll to position [2449, 0]
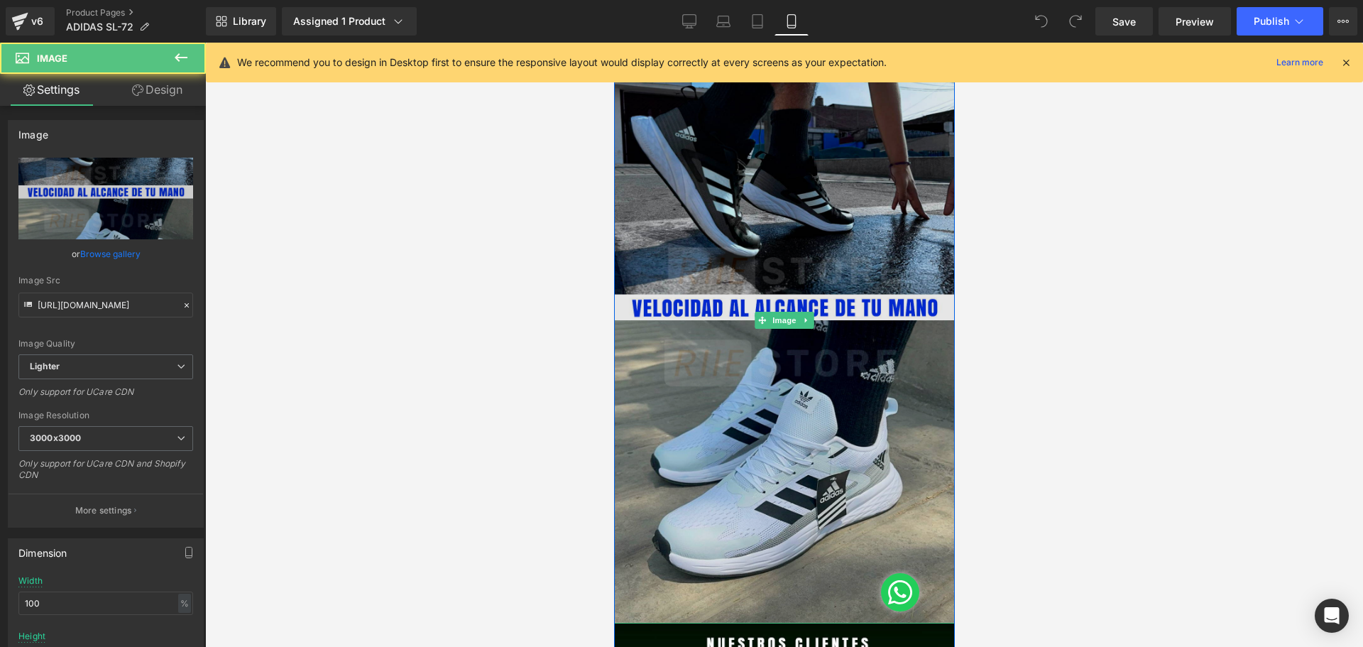
click at [856, 378] on img at bounding box center [784, 320] width 341 height 606
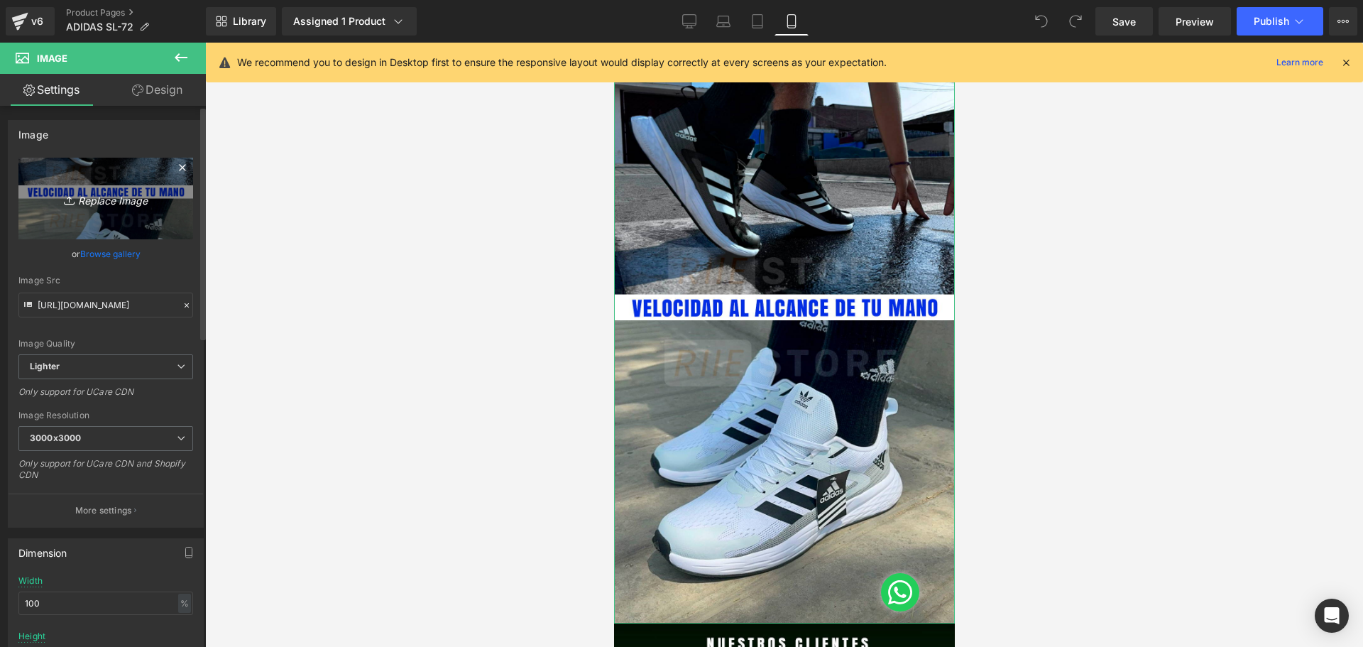
click at [124, 195] on icon "Replace Image" at bounding box center [106, 199] width 114 height 18
type input "C:\fakepath\Mesa de trabajo 7 (7).jpg"
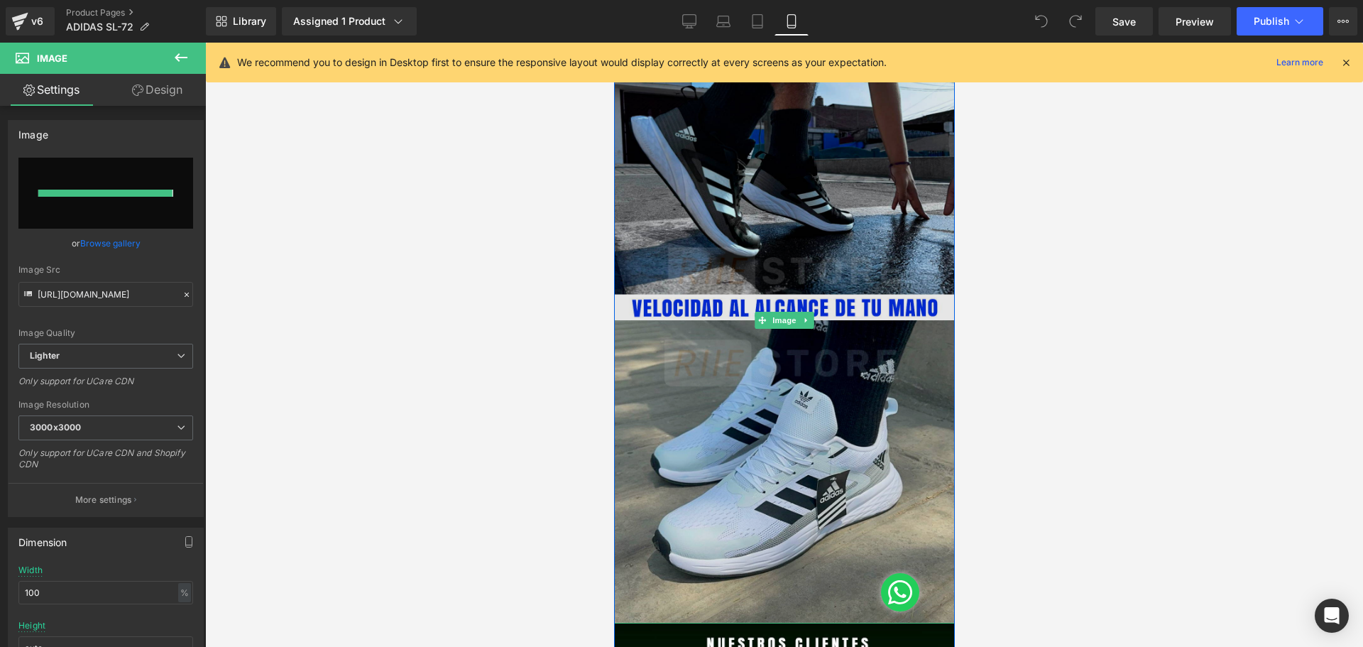
type input "https://ucarecdn.com/67a197ac-aca8-458f-93da-c549f5ed475b/-/format/auto/-/previ…"
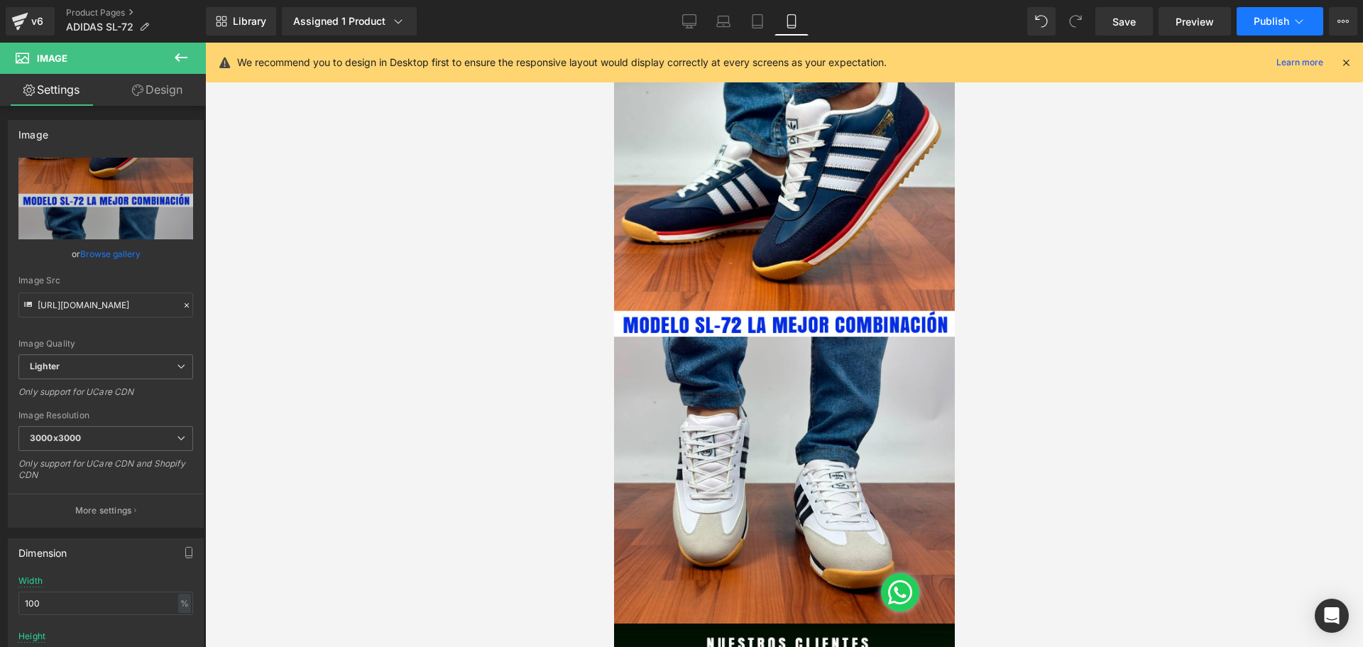
click at [1259, 17] on span "Publish" at bounding box center [1272, 21] width 36 height 11
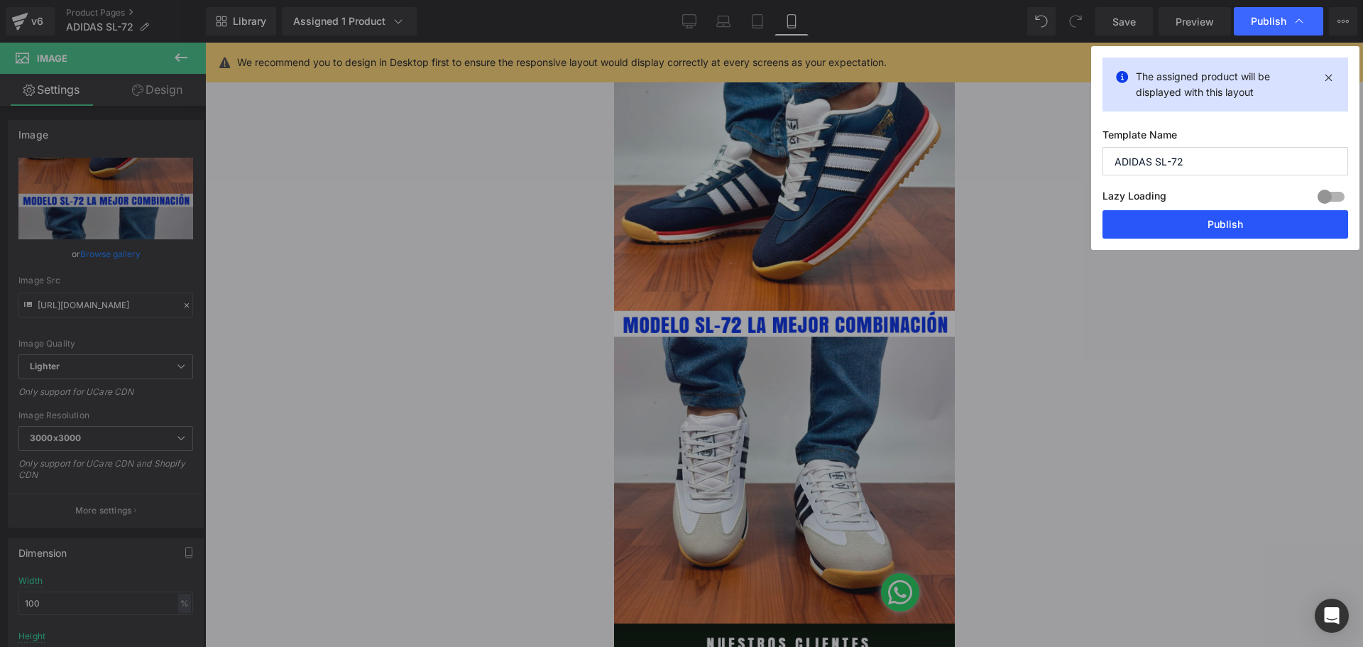
click at [1262, 213] on button "Publish" at bounding box center [1226, 224] width 246 height 28
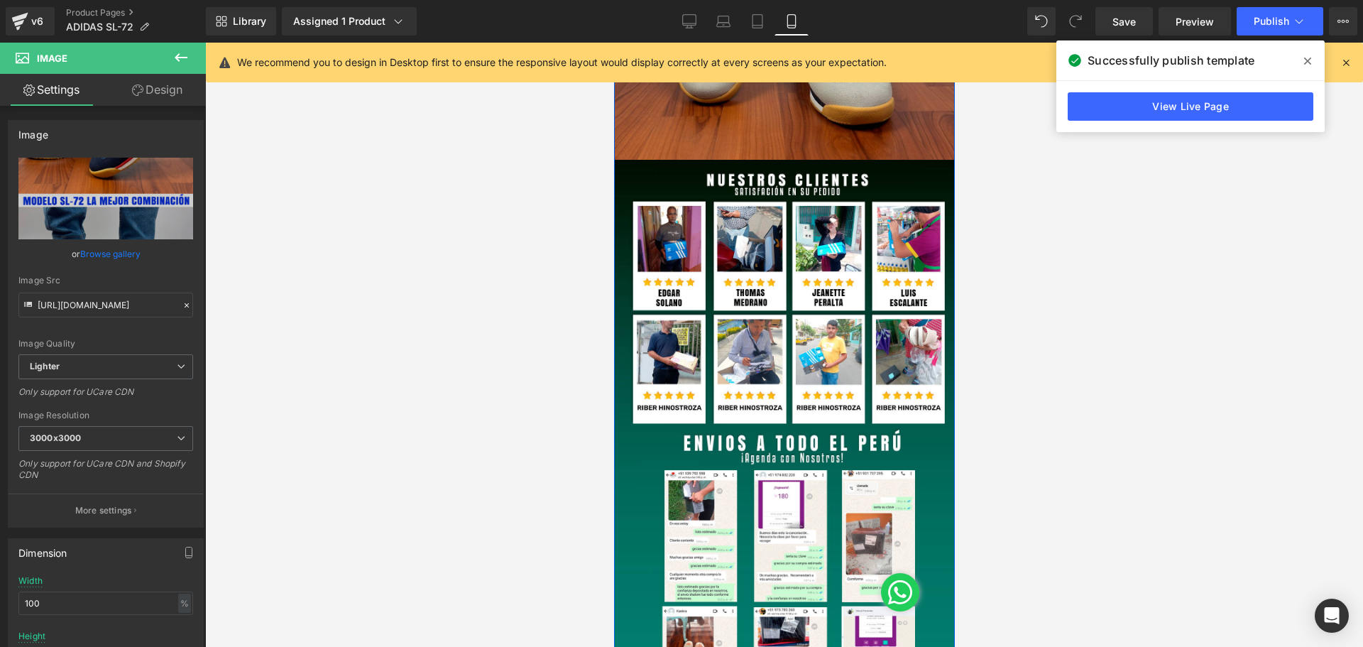
scroll to position [2914, 0]
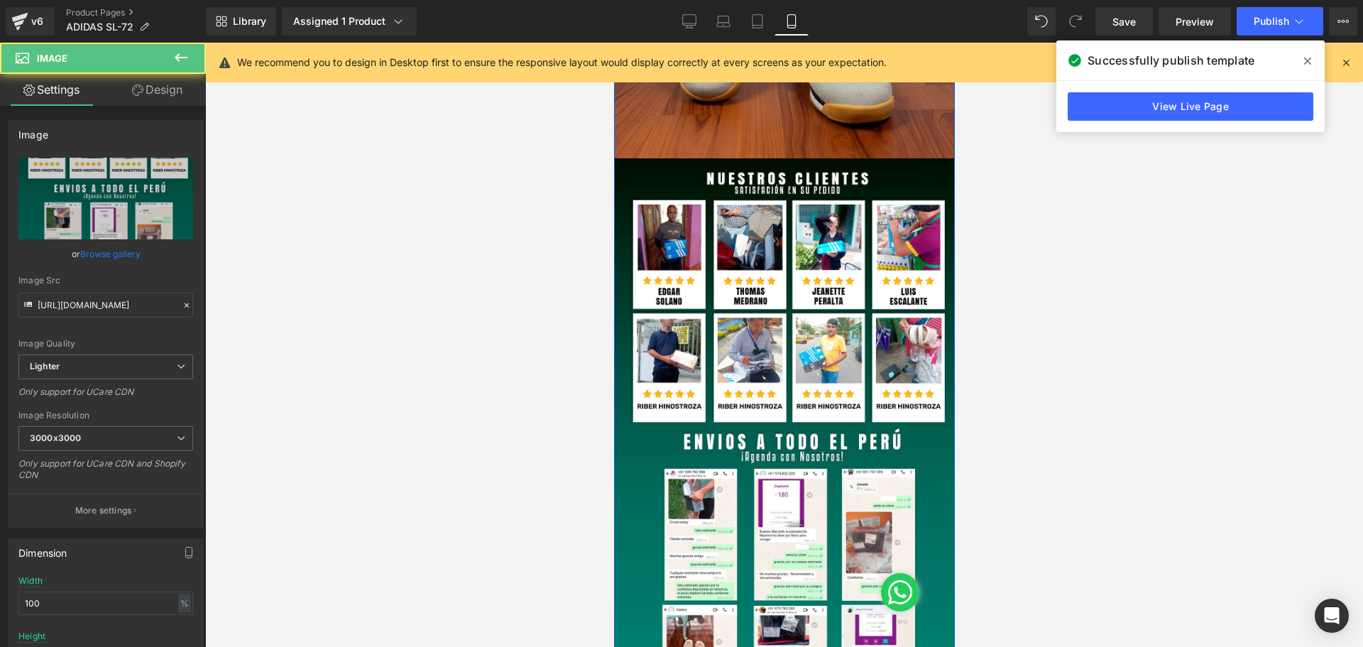
click at [709, 329] on img at bounding box center [784, 461] width 341 height 606
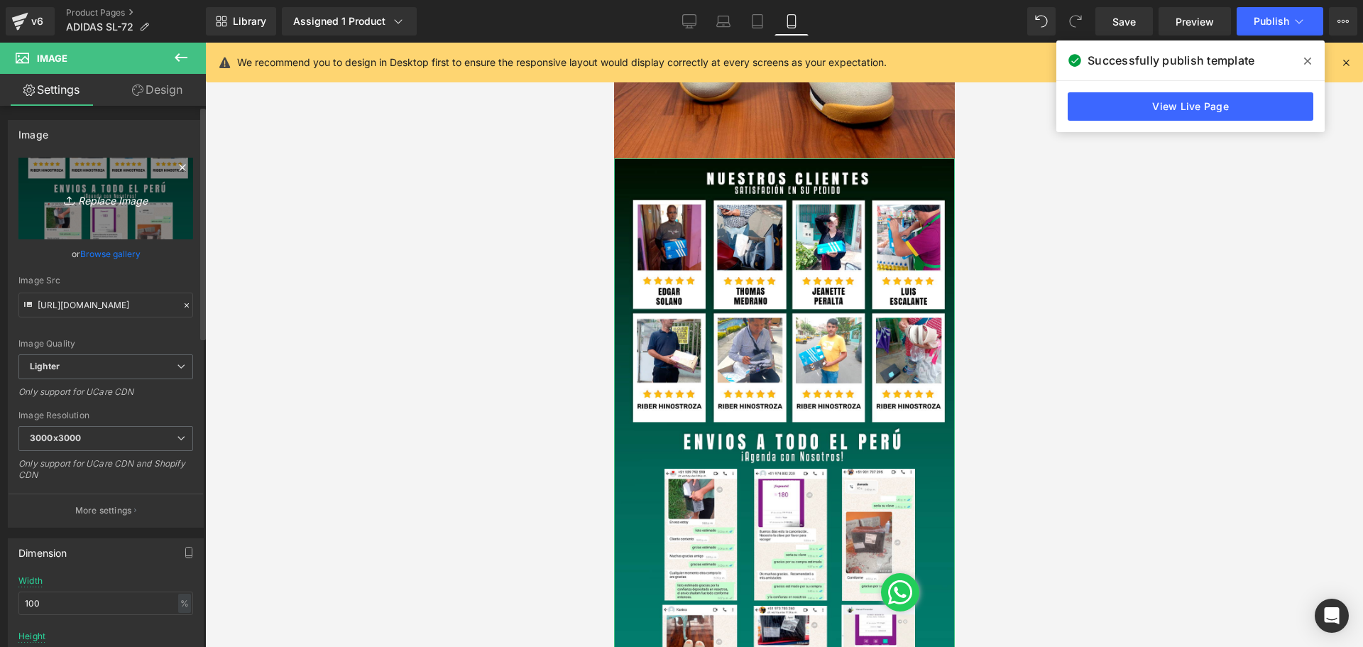
click at [123, 177] on link "Replace Image" at bounding box center [105, 199] width 175 height 82
type input "C:\fakepath\Mesa de trabajo 5 (5).jpg"
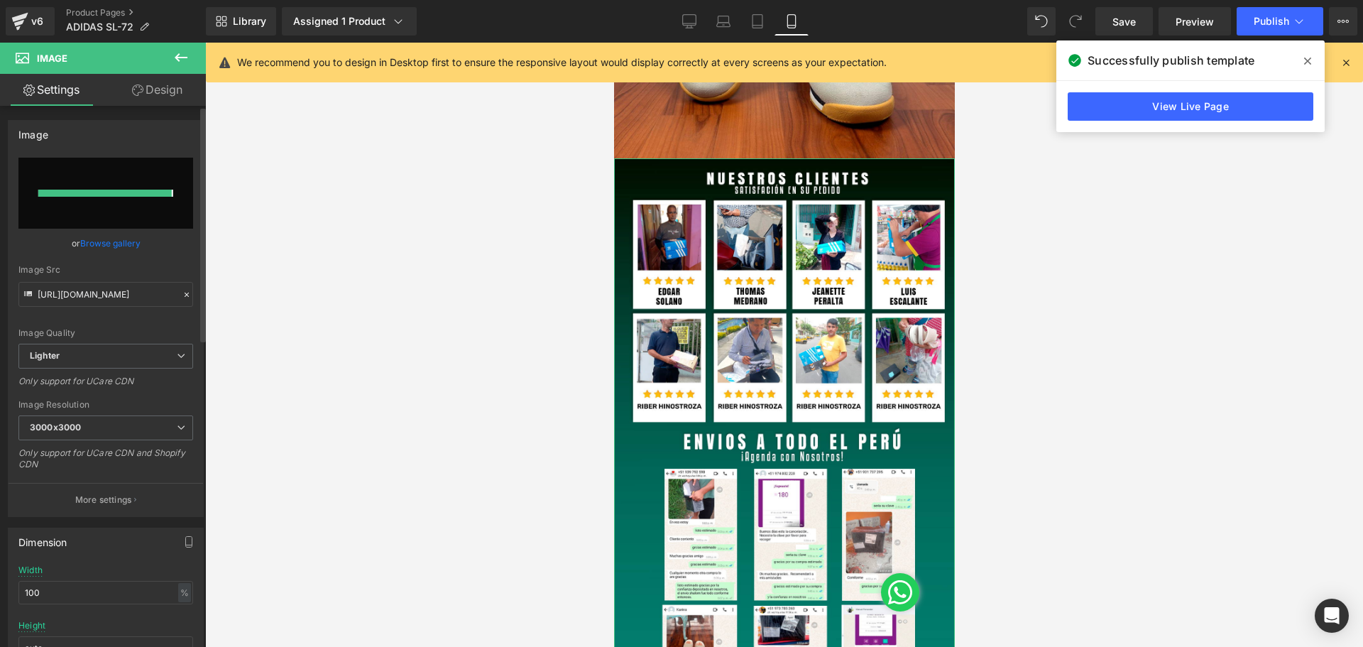
type input "https://ucarecdn.com/5d4afff8-be4d-4b4f-b1b1-8304c9787fe1/-/format/auto/-/previ…"
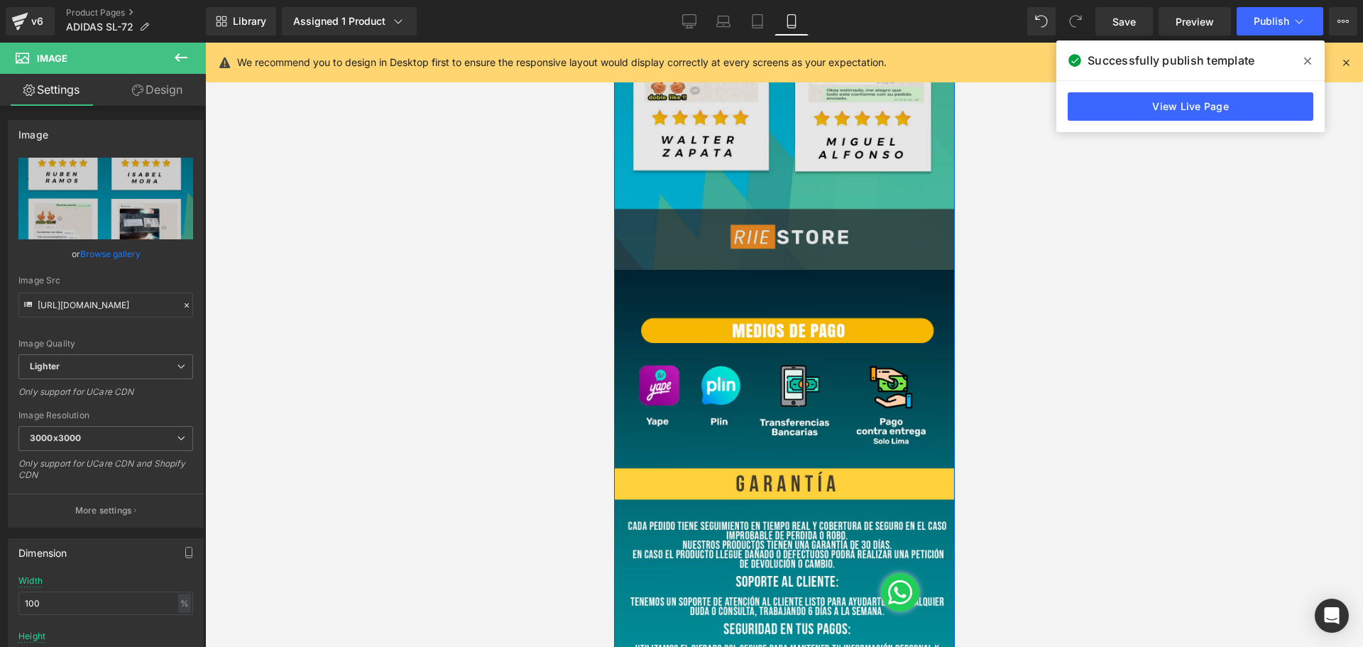
scroll to position [3505, 0]
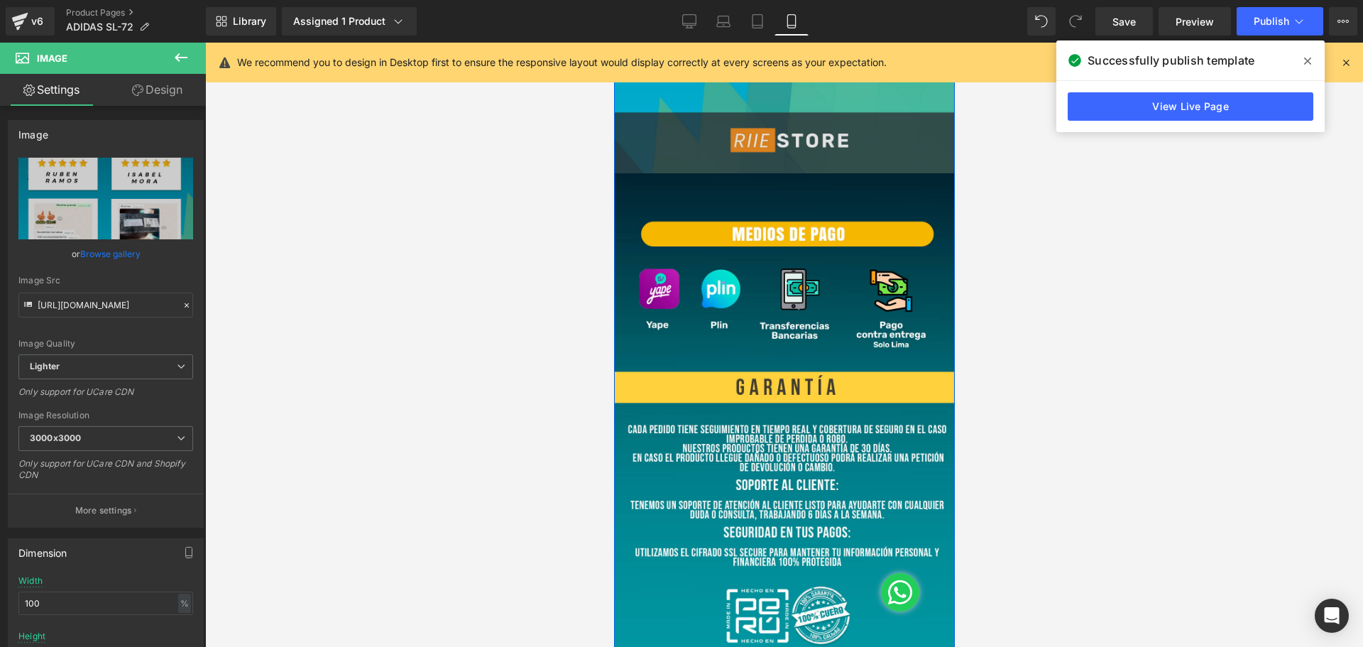
click at [745, 278] on img at bounding box center [784, 476] width 341 height 606
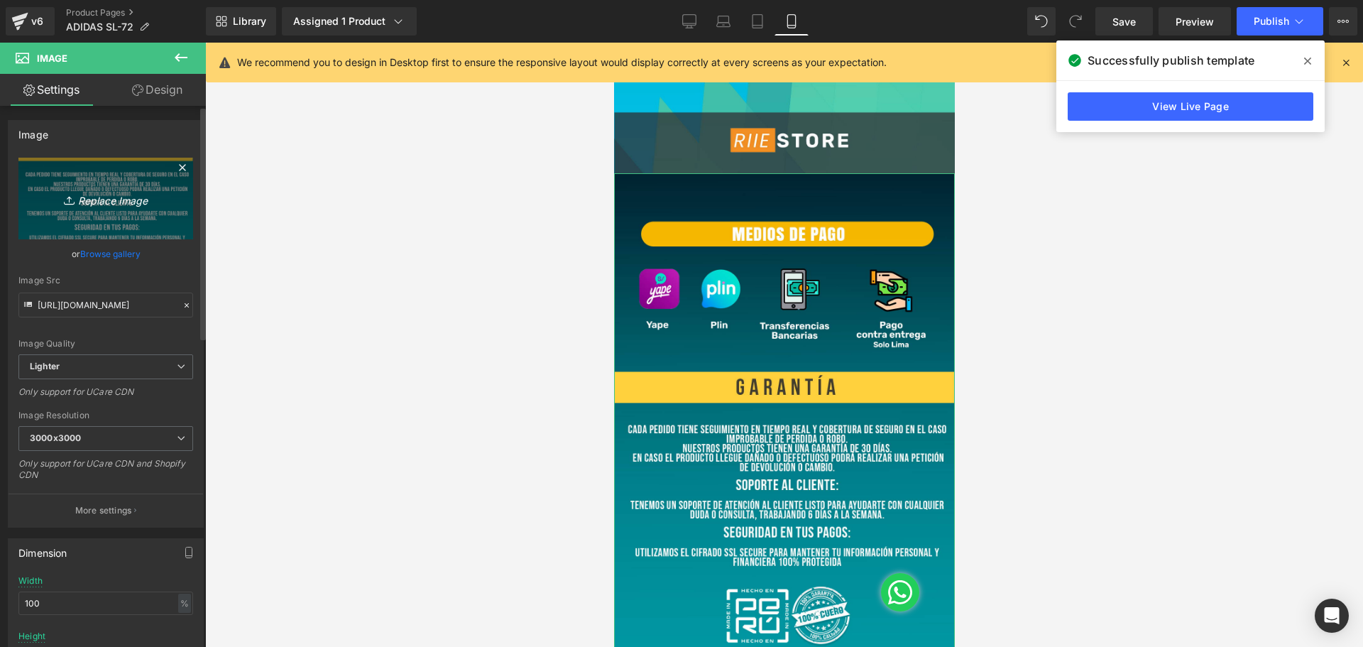
click at [119, 196] on icon "Replace Image" at bounding box center [106, 199] width 114 height 18
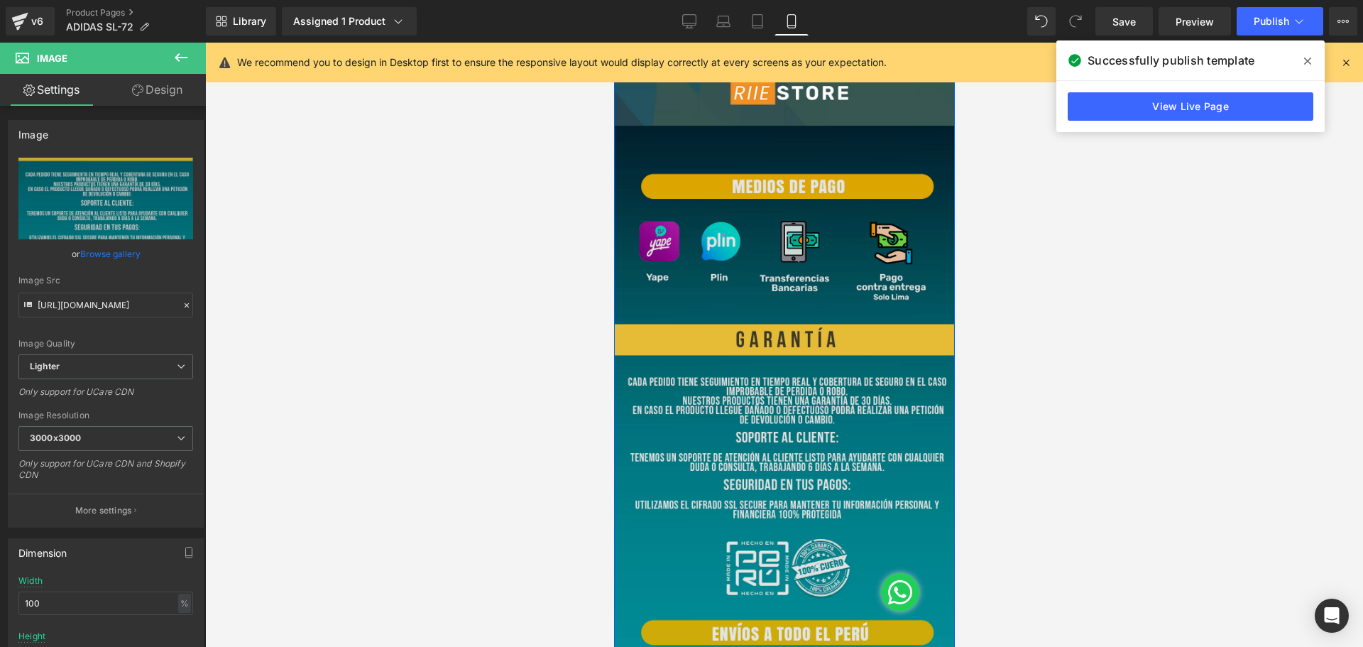
scroll to position [3553, 0]
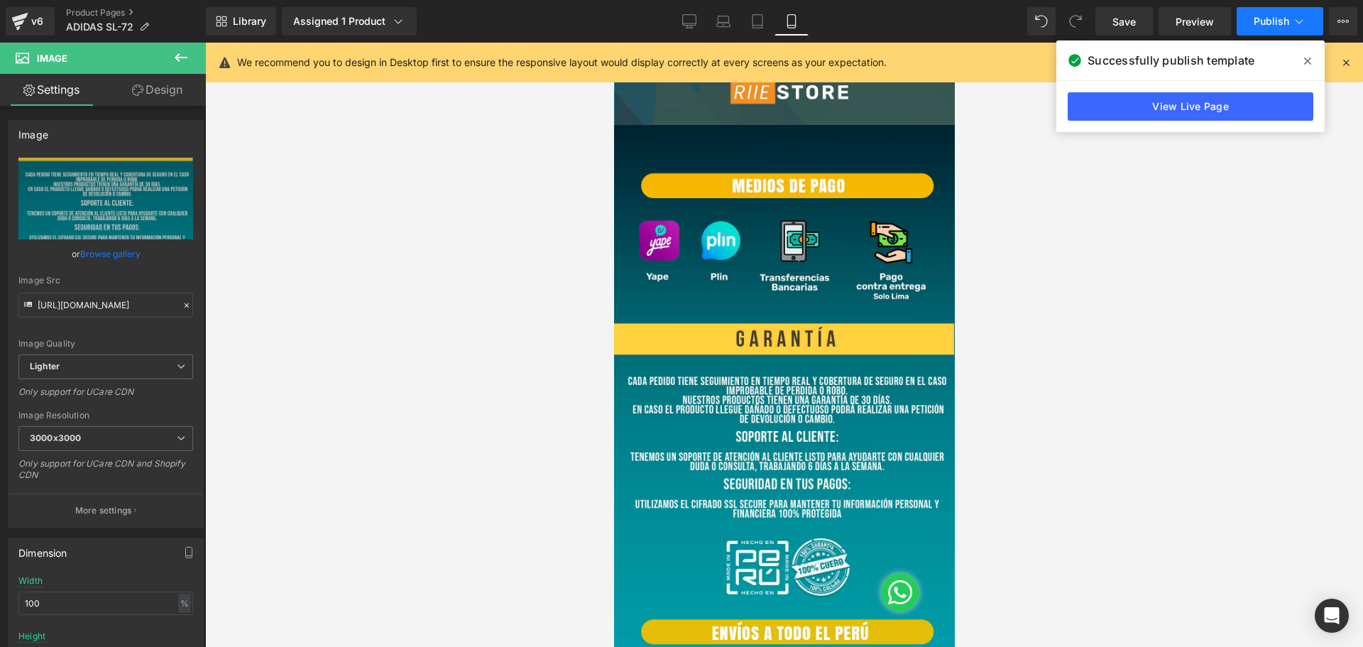
click at [1264, 14] on button "Publish" at bounding box center [1280, 21] width 87 height 28
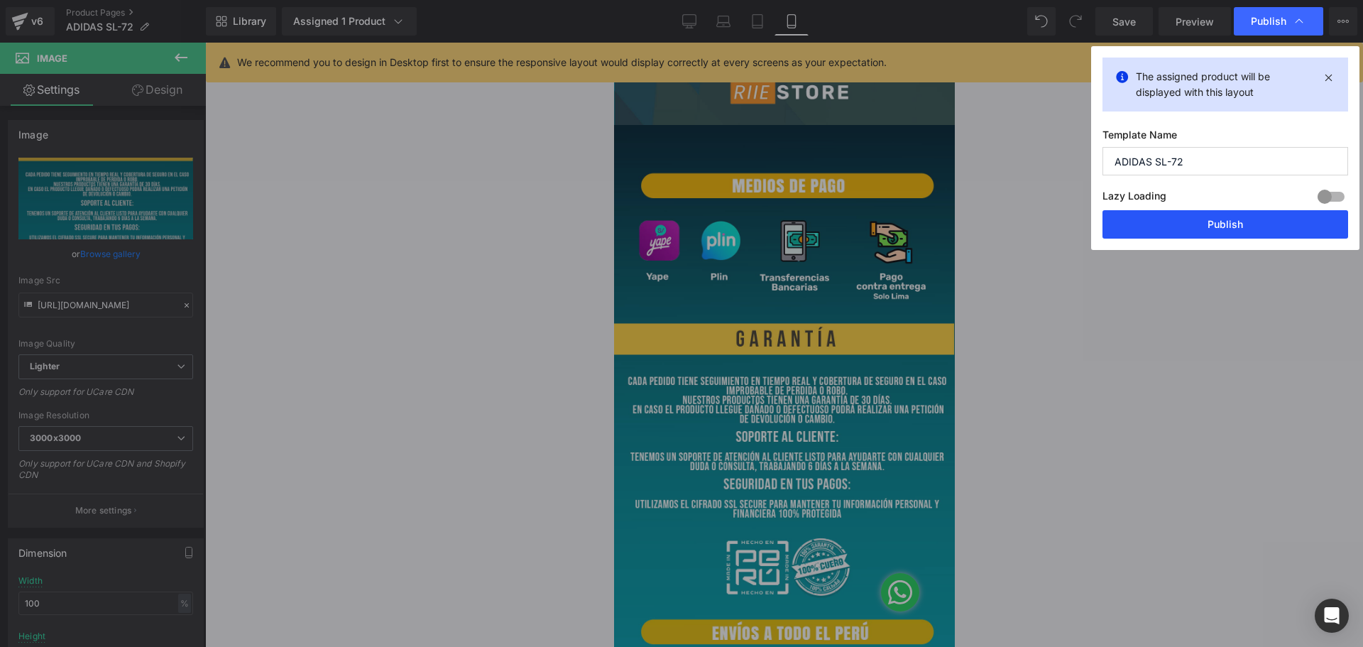
click at [1258, 234] on button "Publish" at bounding box center [1226, 224] width 246 height 28
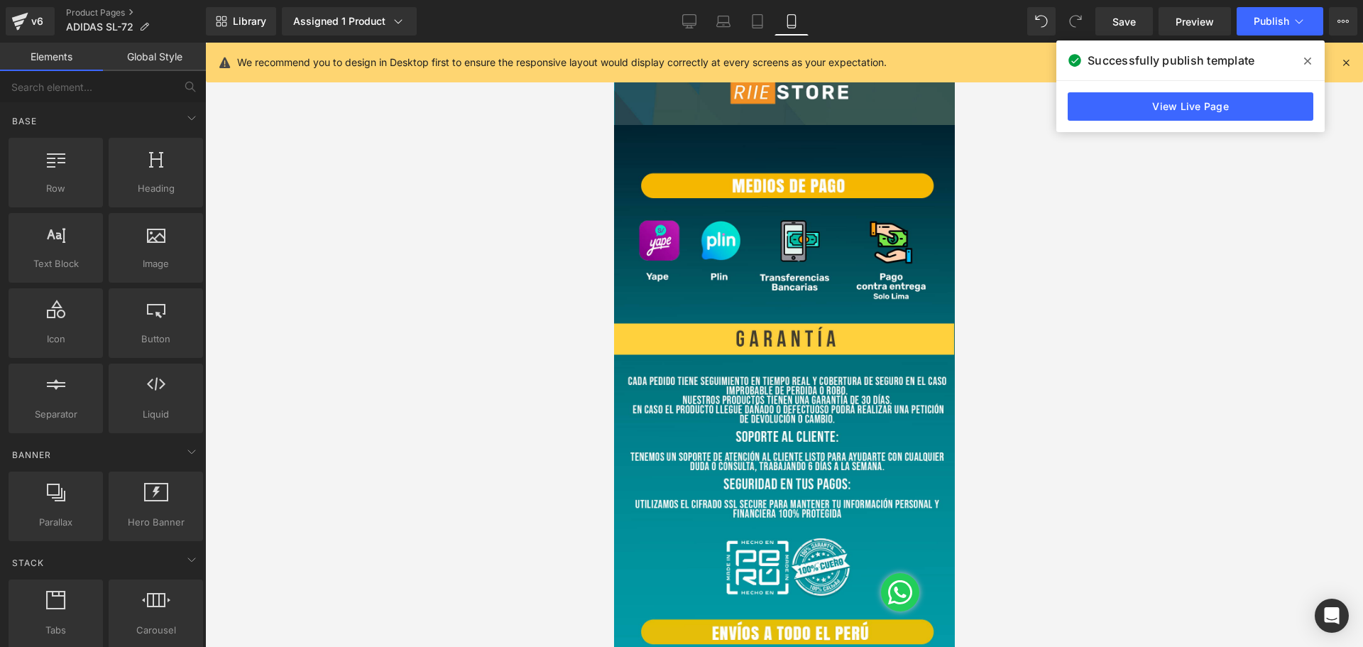
click at [1200, 293] on div at bounding box center [784, 345] width 1158 height 604
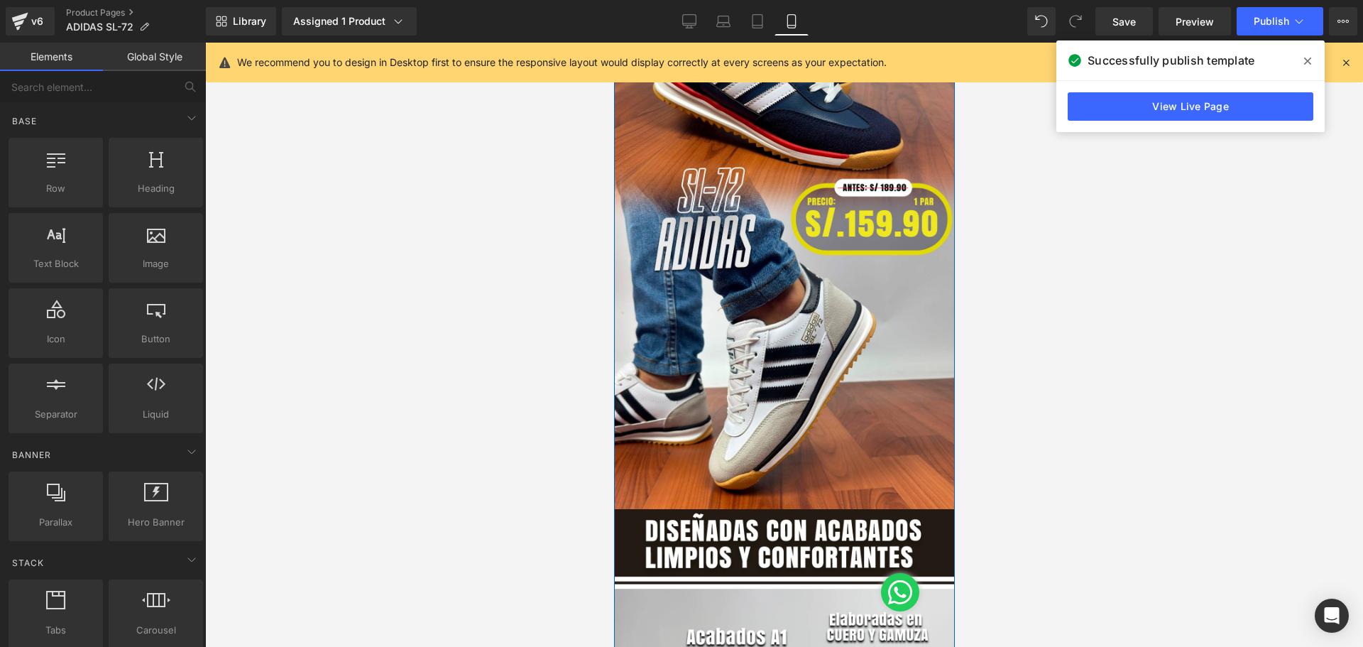
scroll to position [0, 0]
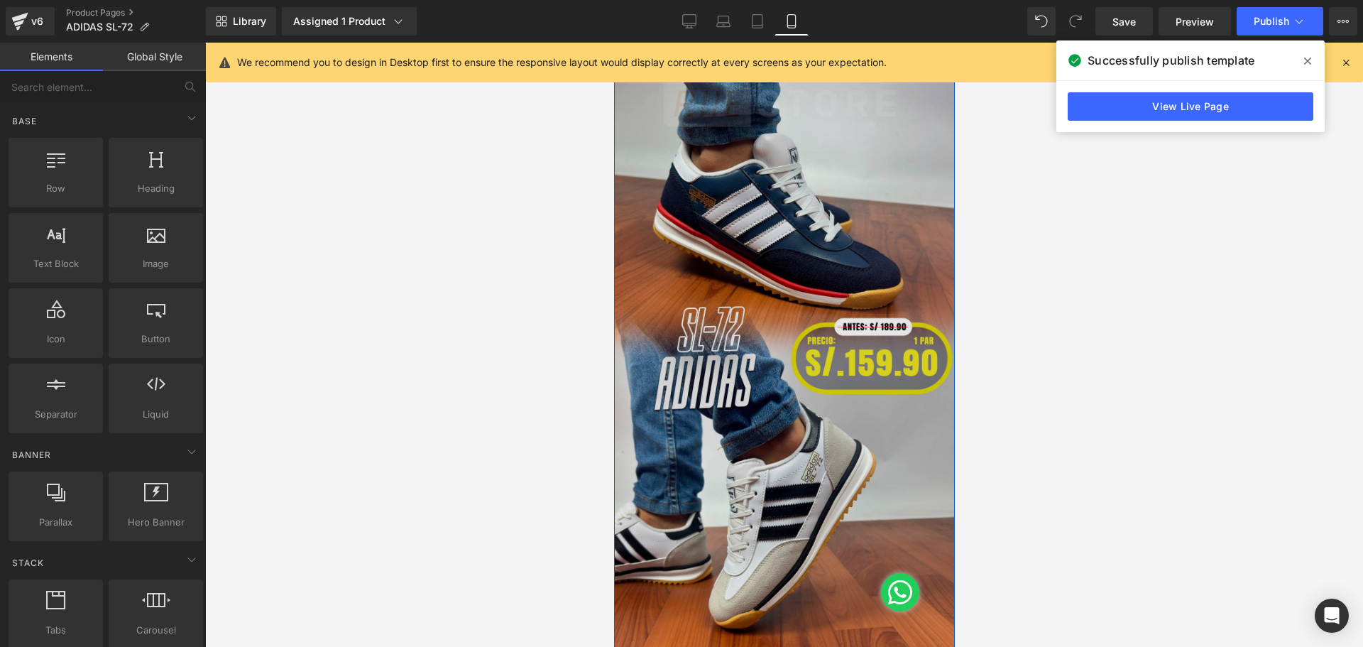
click at [822, 144] on img at bounding box center [784, 346] width 341 height 606
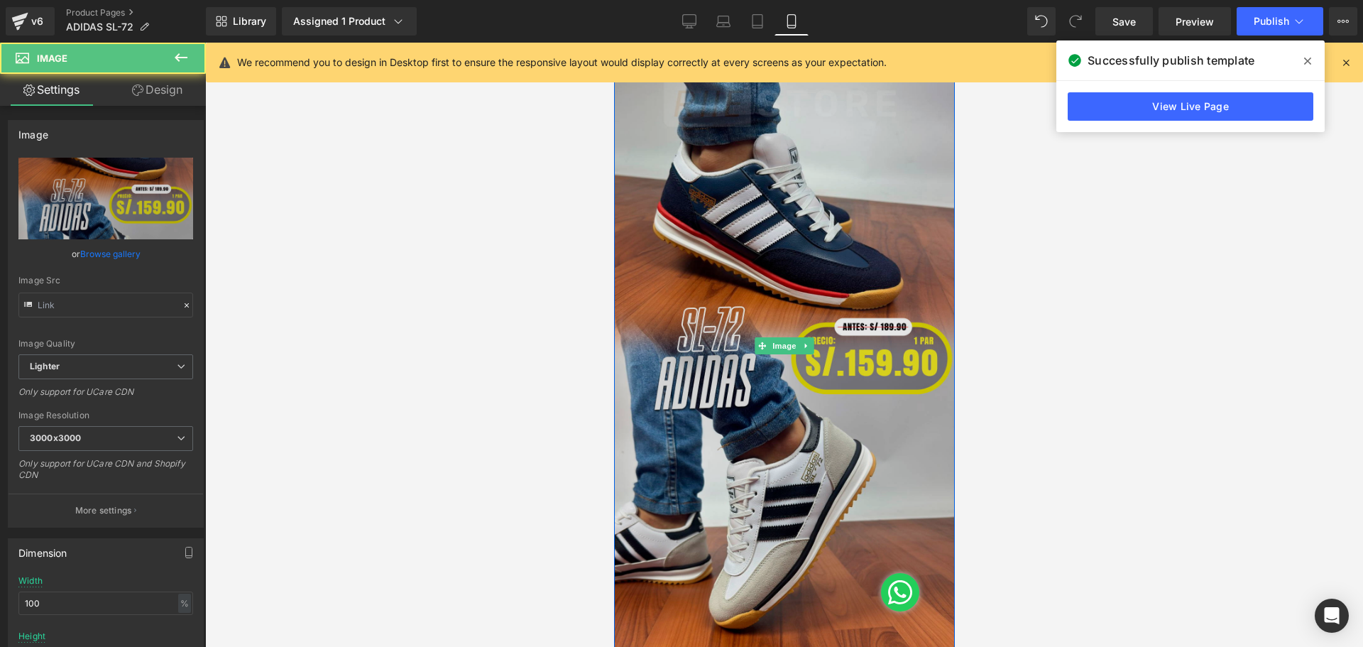
type input "https://ucarecdn.com/c1600a53-0a36-4bd8-8148-741e9ef5fc92/-/format/auto/-/previ…"
click at [806, 248] on img at bounding box center [784, 346] width 341 height 606
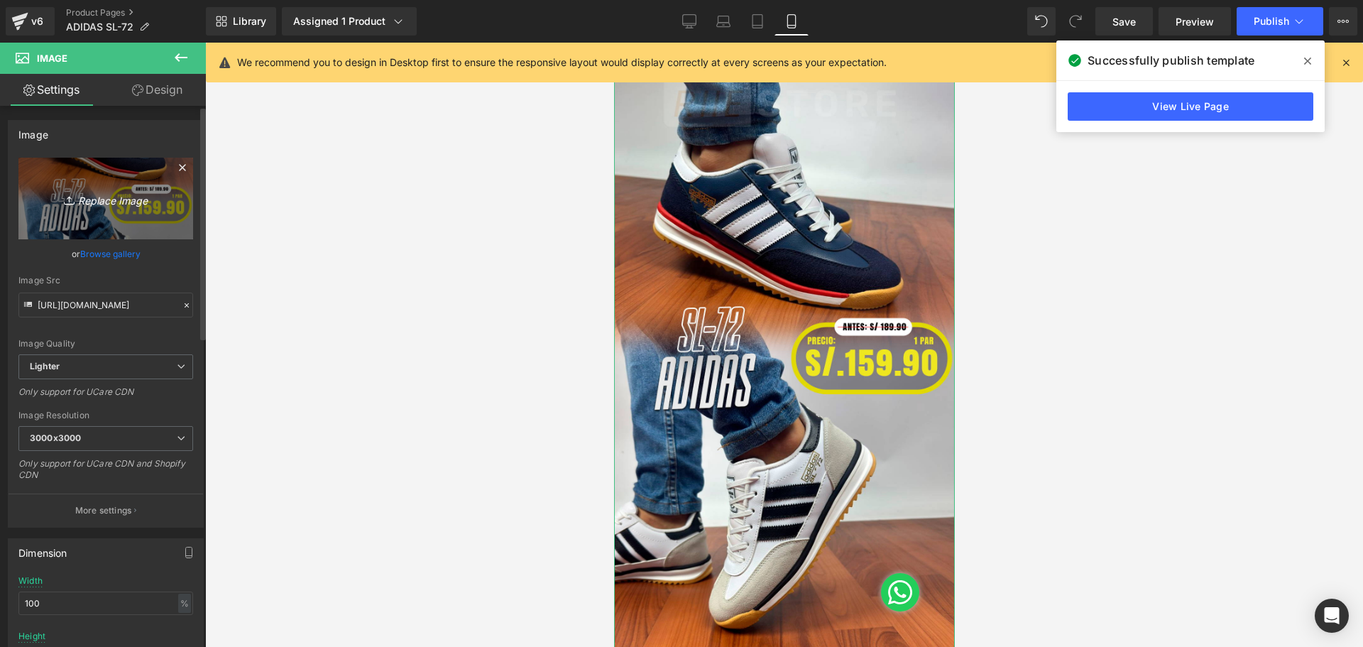
click at [95, 210] on link "Replace Image" at bounding box center [105, 199] width 175 height 82
type input "C:\fakepath\Mesa de trabajo 1 (6).jpg"
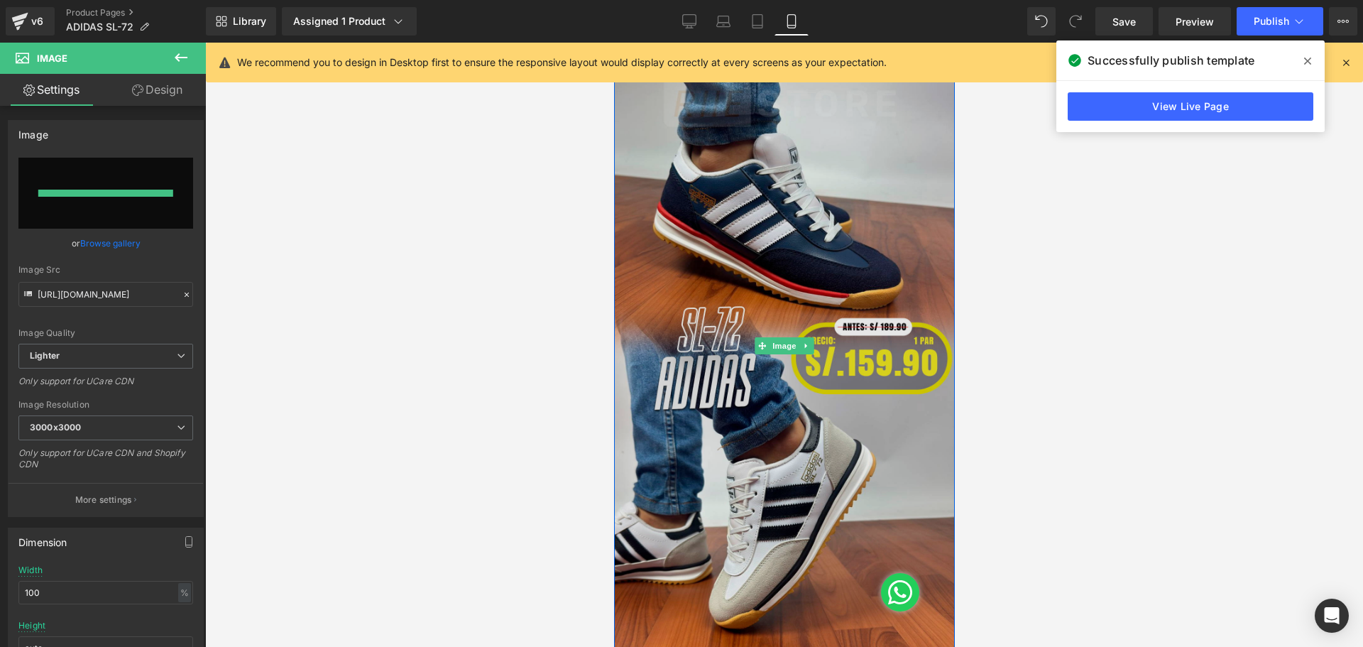
type input "https://ucarecdn.com/a17719eb-f136-4a2e-ac22-9fa334cf0fa0/-/format/auto/-/previ…"
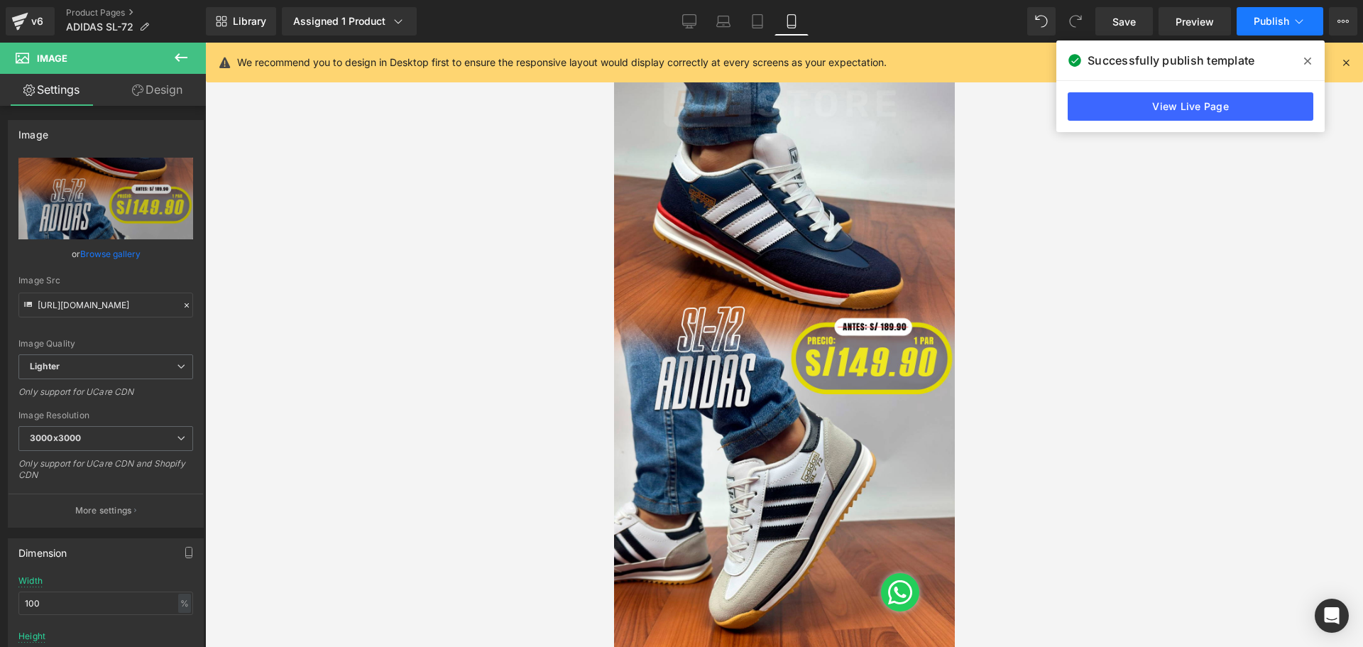
click at [1265, 14] on button "Publish" at bounding box center [1280, 21] width 87 height 28
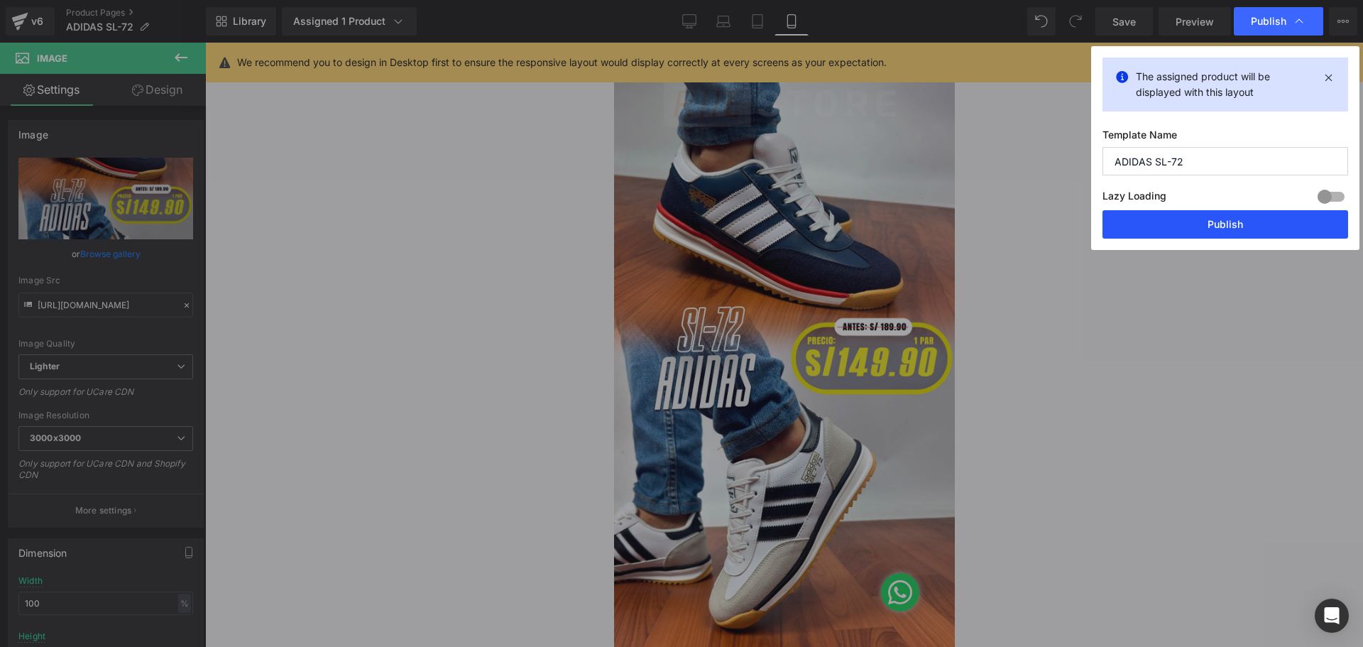
click at [1241, 213] on button "Publish" at bounding box center [1226, 224] width 246 height 28
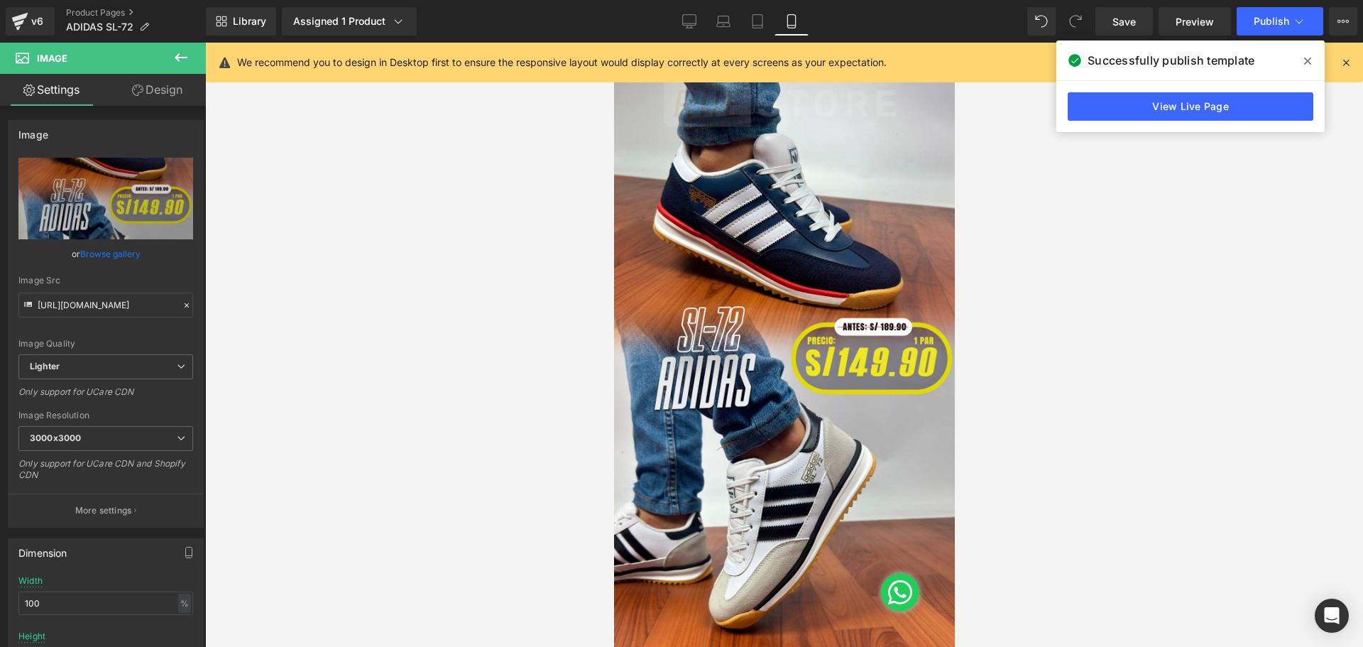
click at [1348, 67] on icon at bounding box center [1346, 62] width 13 height 13
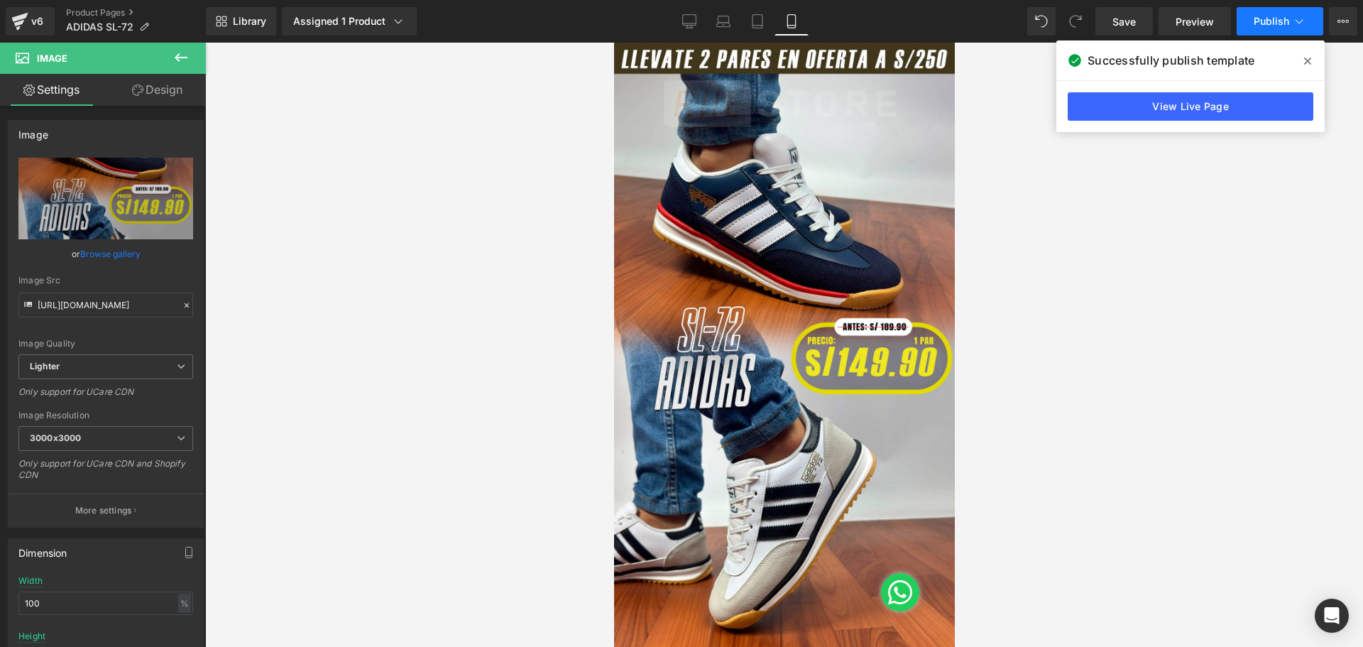
click at [1281, 20] on span "Publish" at bounding box center [1272, 21] width 36 height 11
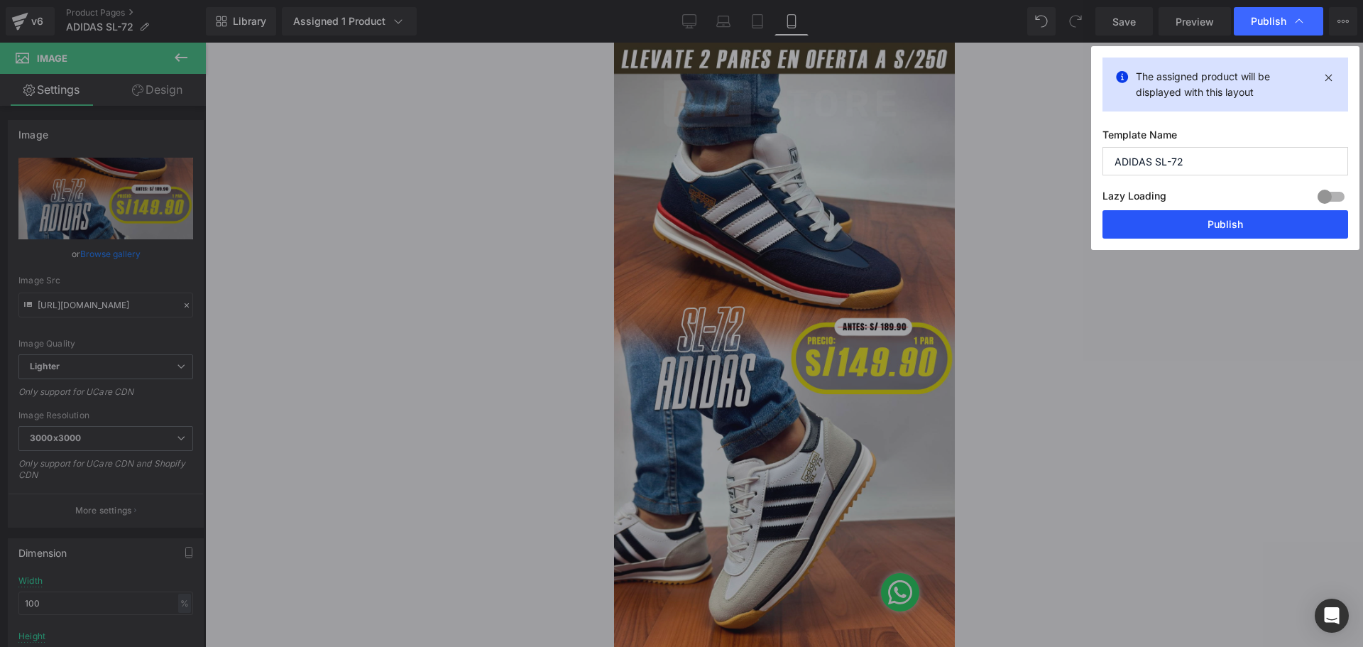
click at [1212, 219] on button "Publish" at bounding box center [1226, 224] width 246 height 28
